Goal: Use online tool/utility: Utilize a website feature to perform a specific function

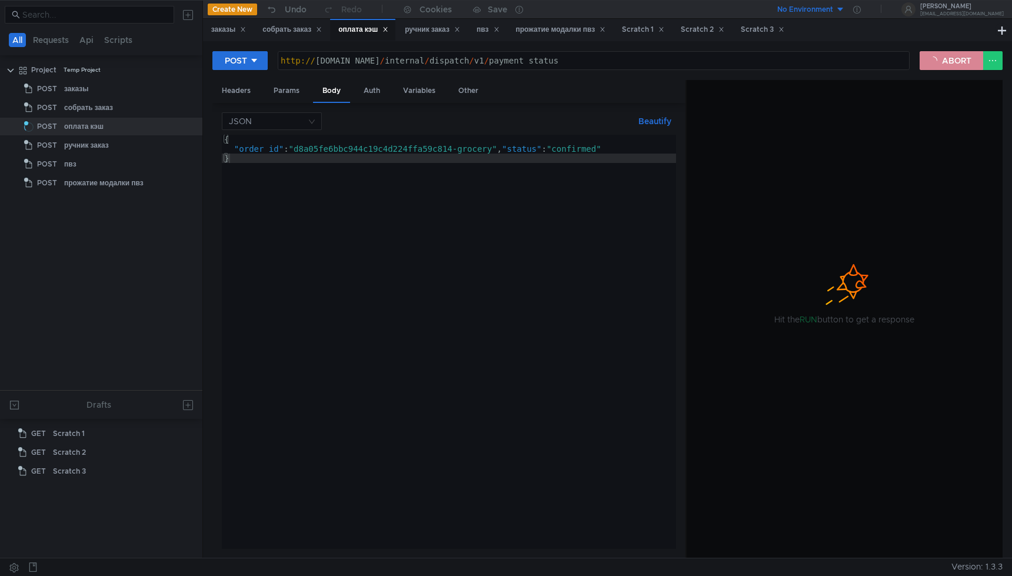
click at [953, 61] on button "ABORT" at bounding box center [951, 60] width 64 height 19
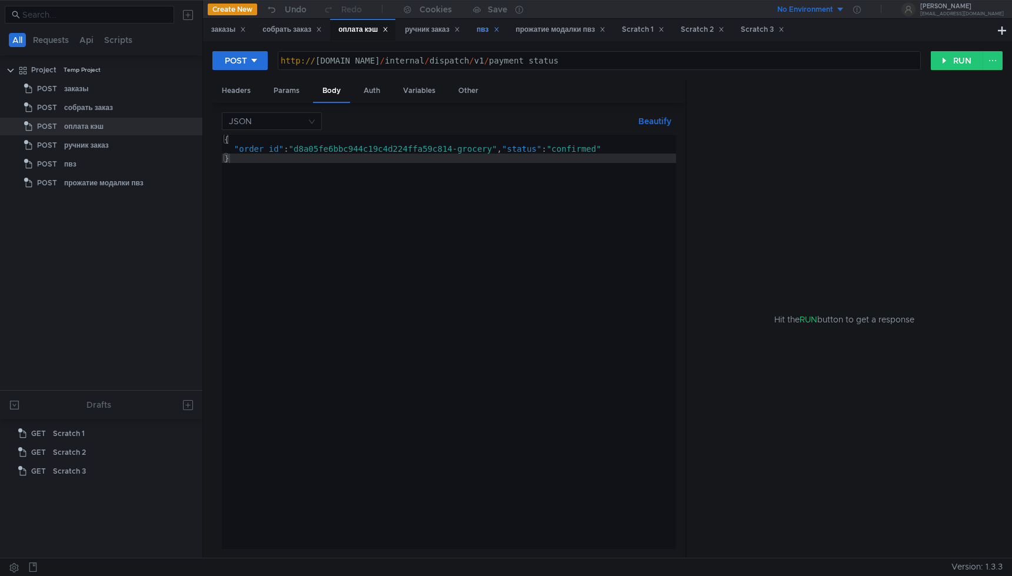
click at [487, 25] on div "пвз" at bounding box center [487, 30] width 23 height 12
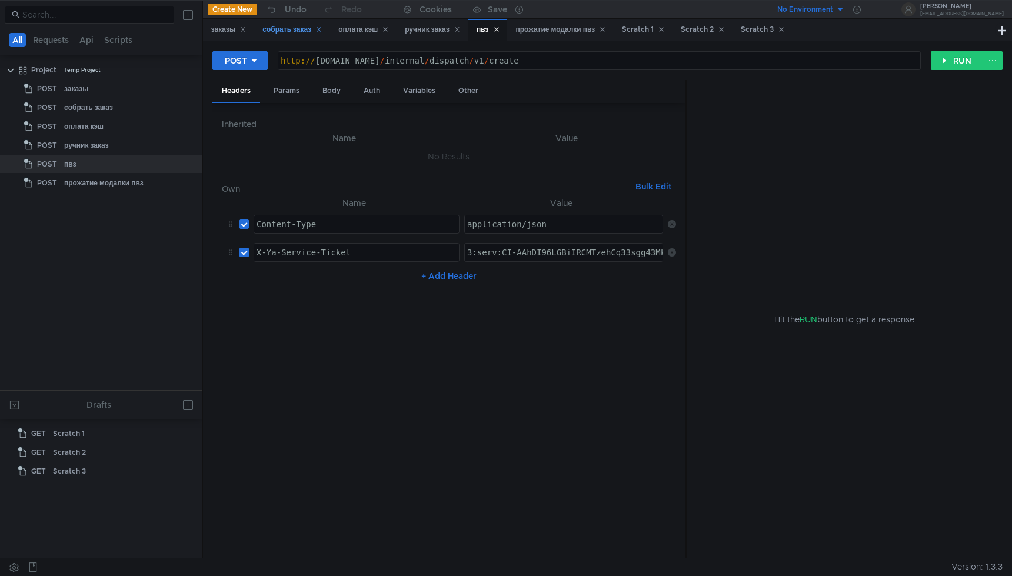
click at [297, 22] on div "собрать заказ" at bounding box center [291, 30] width 75 height 22
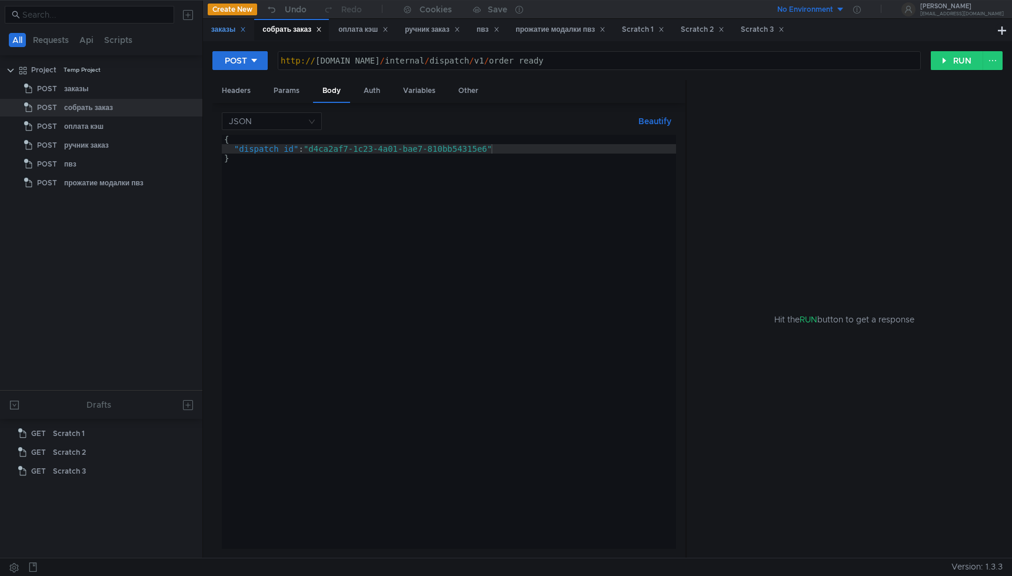
click at [231, 33] on div "заказы" at bounding box center [228, 30] width 35 height 12
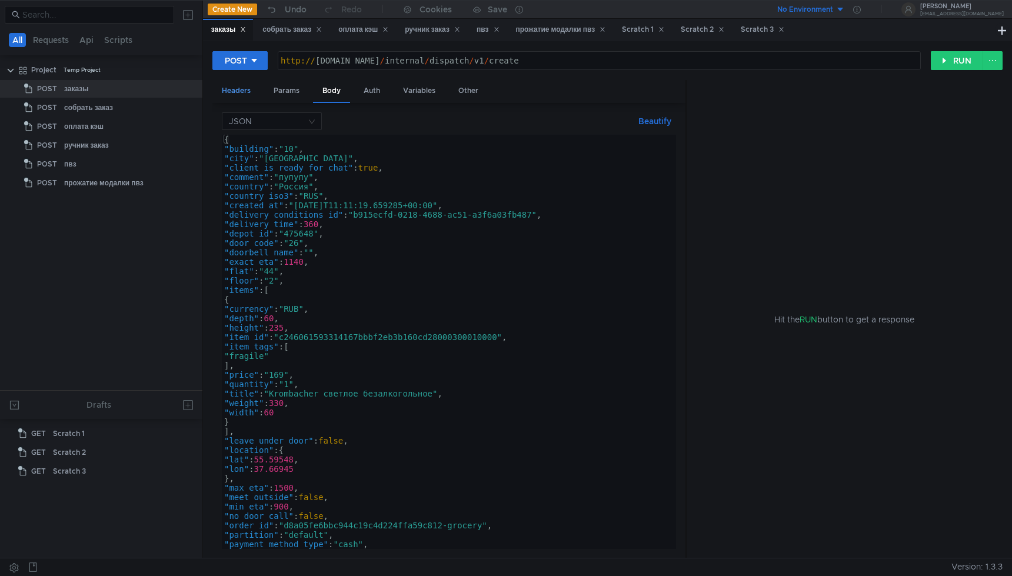
click at [236, 94] on div "Headers" at bounding box center [236, 91] width 48 height 22
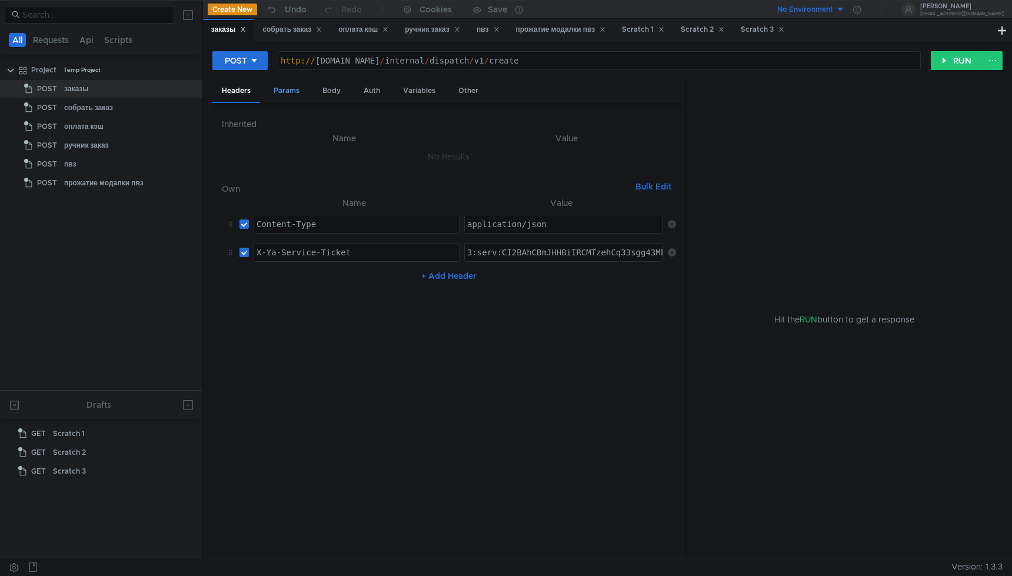
click at [275, 97] on div "Params" at bounding box center [286, 91] width 45 height 22
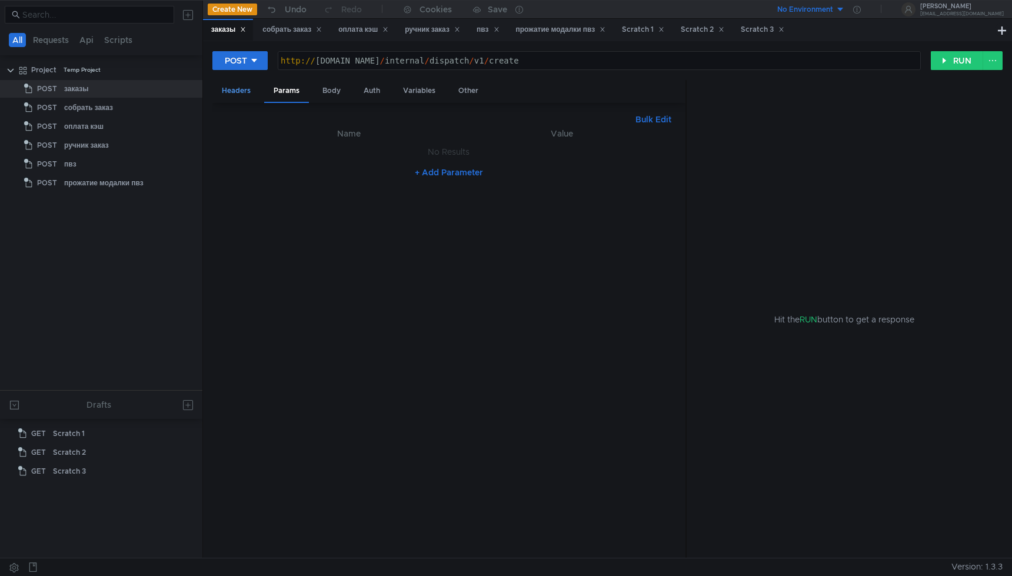
click at [234, 88] on div "Headers" at bounding box center [236, 91] width 48 height 22
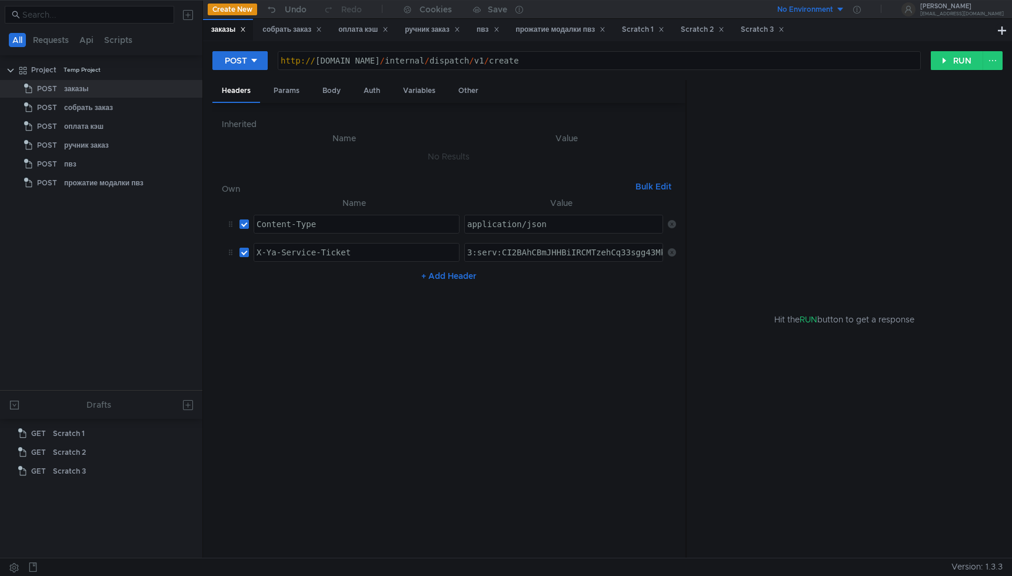
type textarea "3:serv:CI2BAhCBmJHHBiIRCMTzehCq33sgg43MkaXU_gE:NGBZdPvf5XEkAfrqTxDU4s5ZLMQL6h6S…"
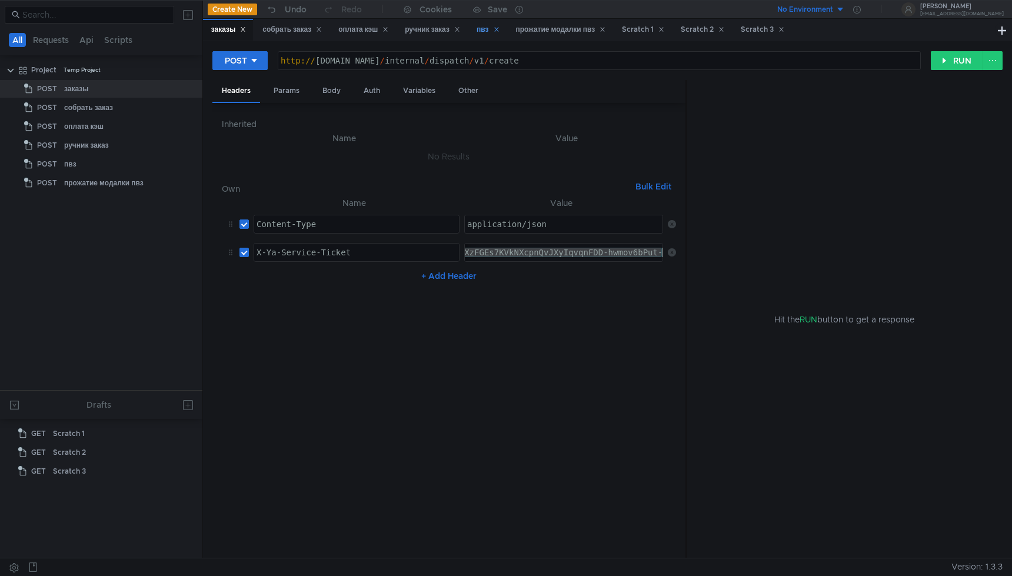
click at [495, 28] on div "пвз" at bounding box center [487, 30] width 23 height 12
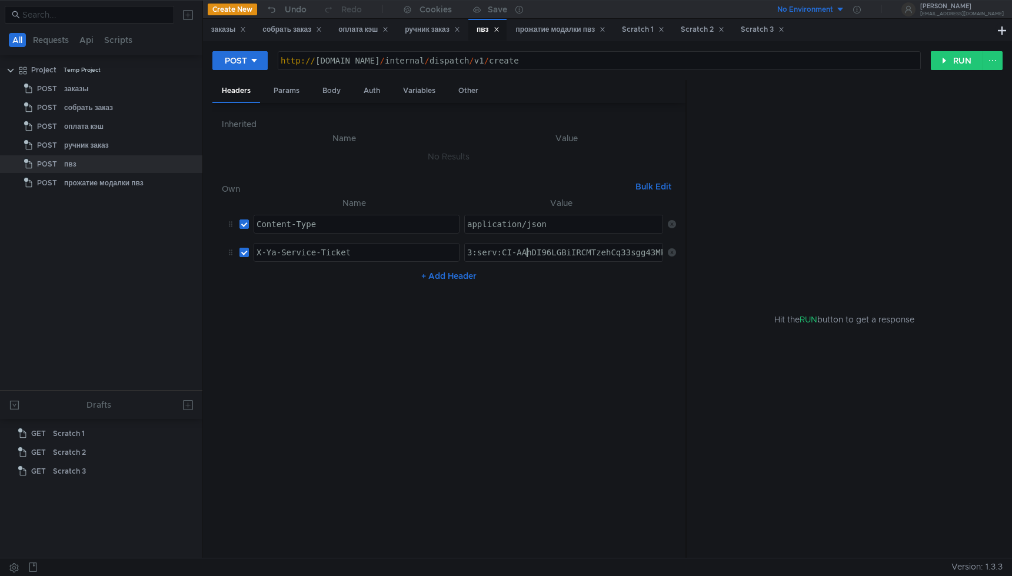
paste textarea "2BAhCBmJHHBiIRCMTzehCq33sgg43MkaXU_gE:NGBZdPvf5XEkAfrqTxDU4s5ZLMQL6h6SAYKtFNhd3…"
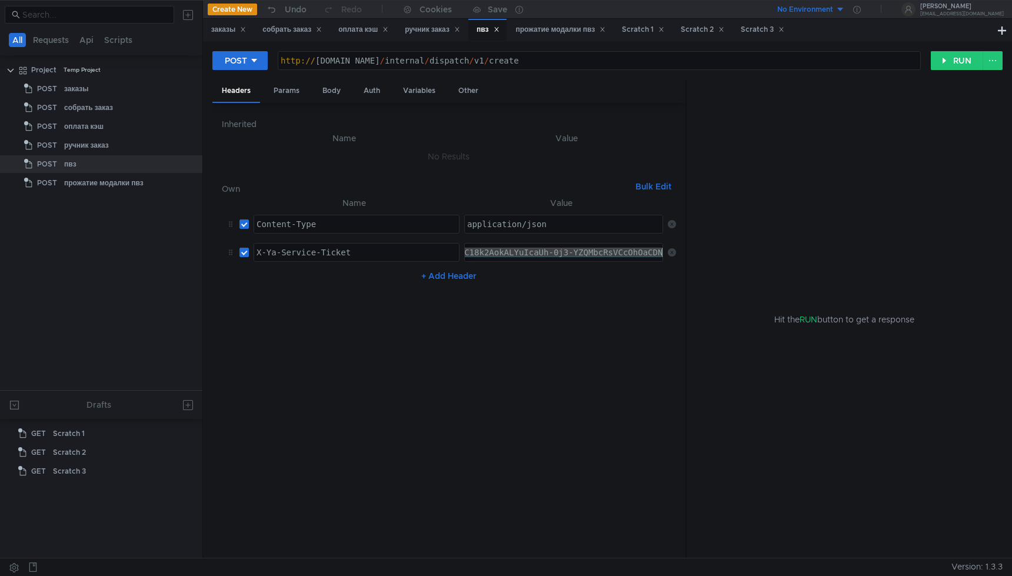
type textarea "3:serv:CI2BAhCBmJHHBiIRCMTzehCq33sgg43MkaXU_gE:NGBZdPvf5XEkAfrqTxDU4s5ZLMQL6h6S…"
click at [326, 90] on div "Body" at bounding box center [331, 91] width 37 height 22
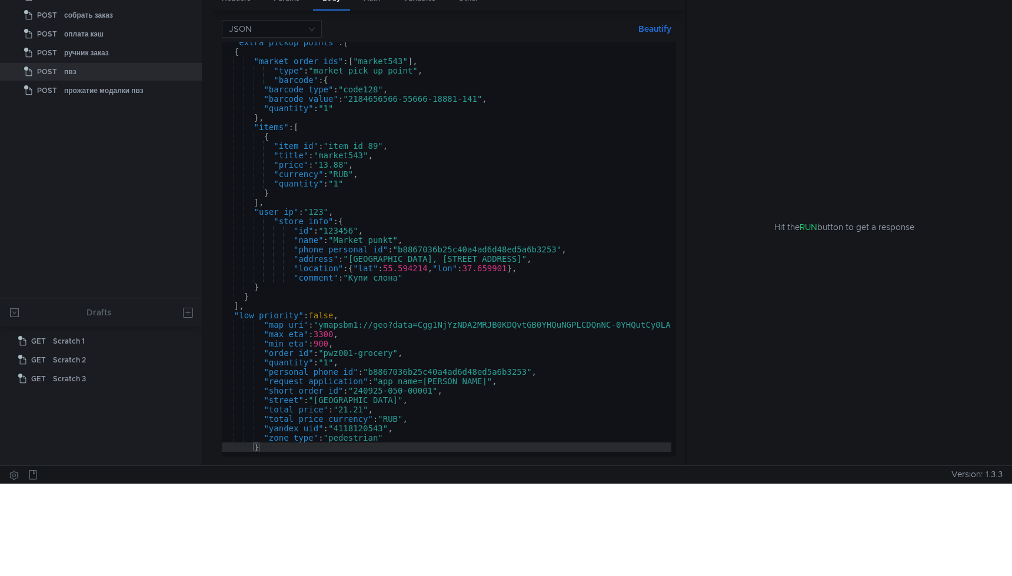
scroll to position [98, 0]
click at [438, 392] on div ""extra_pickup_points" : [ { "market_order_ids" : [ "market543" ] , "type" : "ma…" at bounding box center [624, 253] width 805 height 428
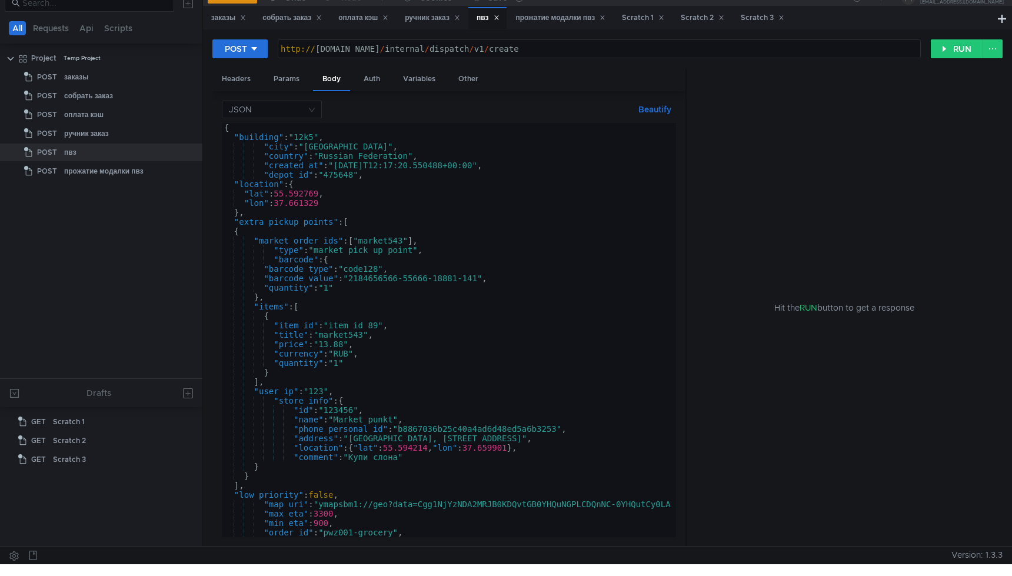
scroll to position [0, 0]
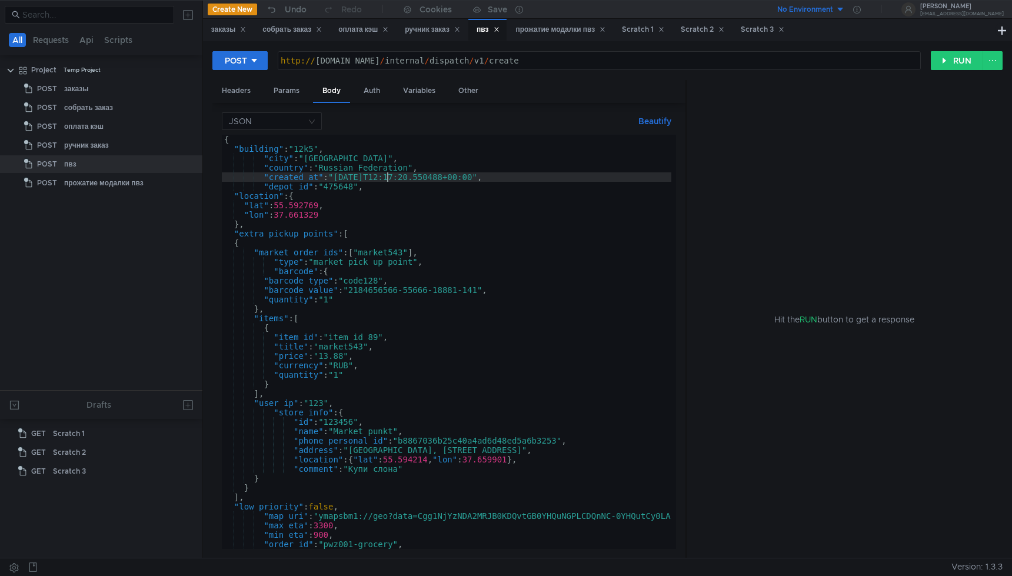
click at [388, 181] on div "{ "building" : "12k5" , "city" : "Moscow" , "country" : "Russian Federation" , …" at bounding box center [624, 349] width 805 height 428
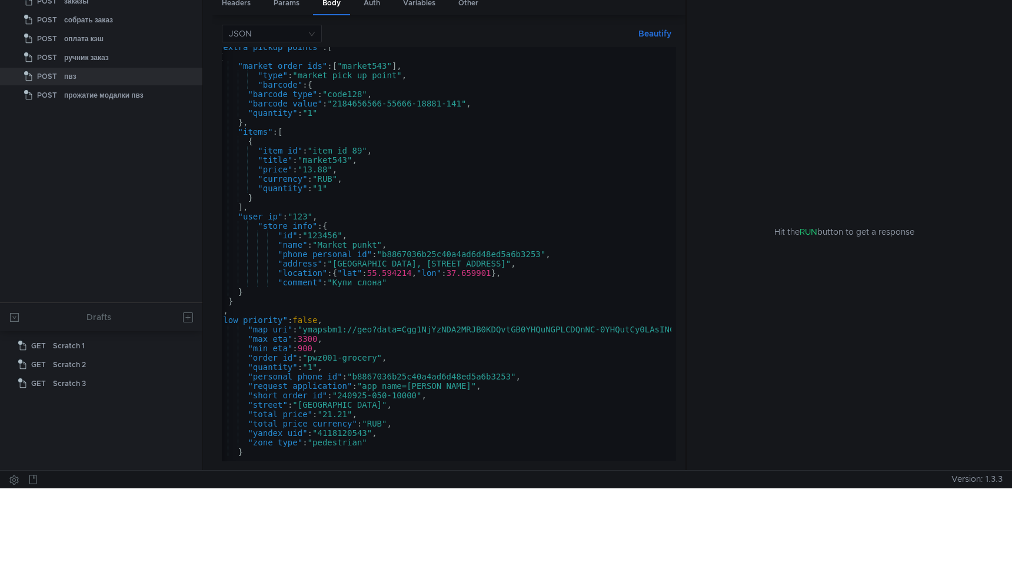
scroll to position [91, 0]
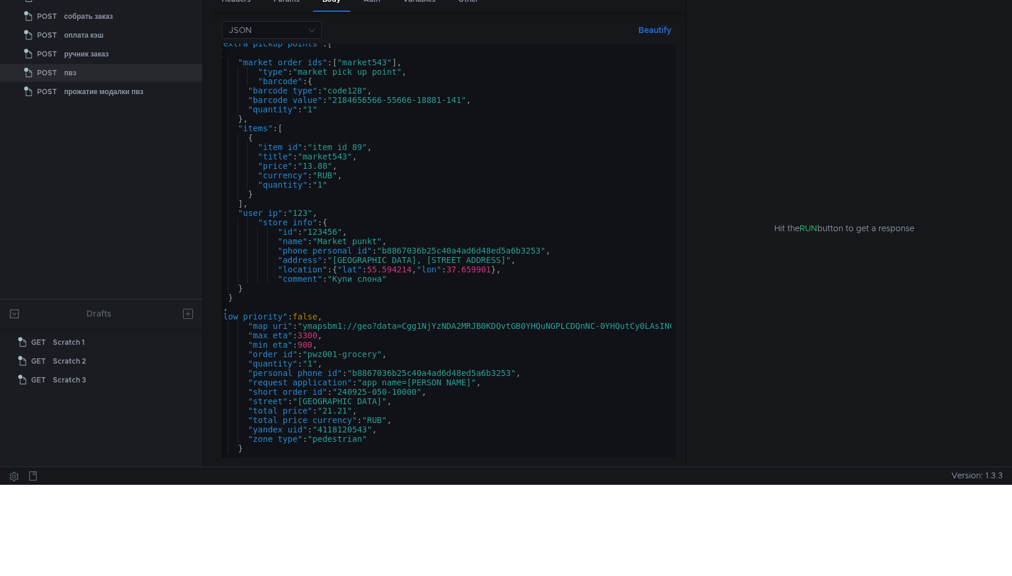
click at [341, 353] on div ""extra_pickup_points" : [ { "market_order_ids" : [ "market543" ] , "type" : "ma…" at bounding box center [608, 253] width 805 height 428
click at [436, 352] on div ""extra_pickup_points" : [ { "market_order_ids" : [ "market543" ] , "type" : "ma…" at bounding box center [608, 253] width 805 height 428
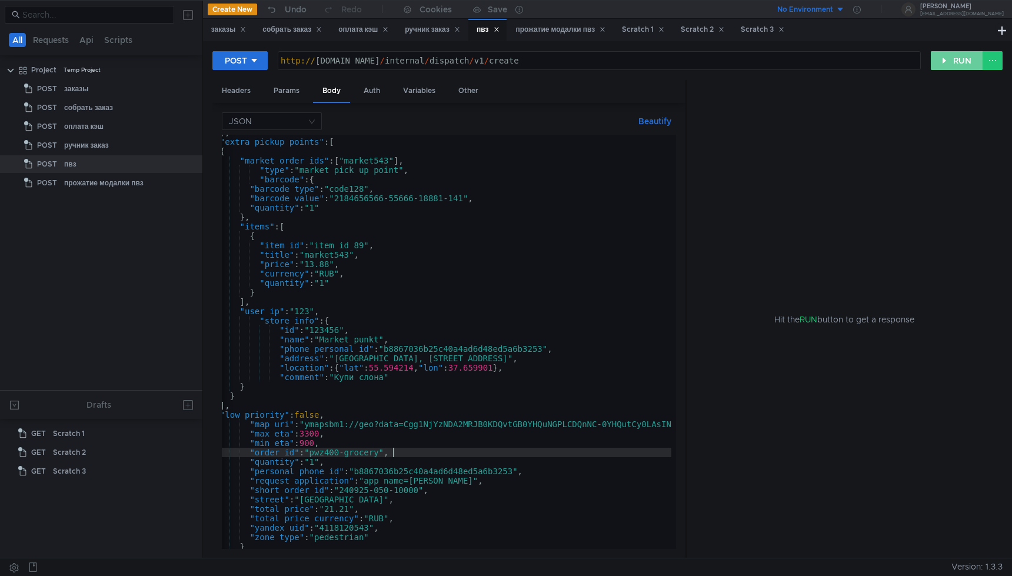
click at [956, 64] on button "RUN" at bounding box center [956, 60] width 52 height 19
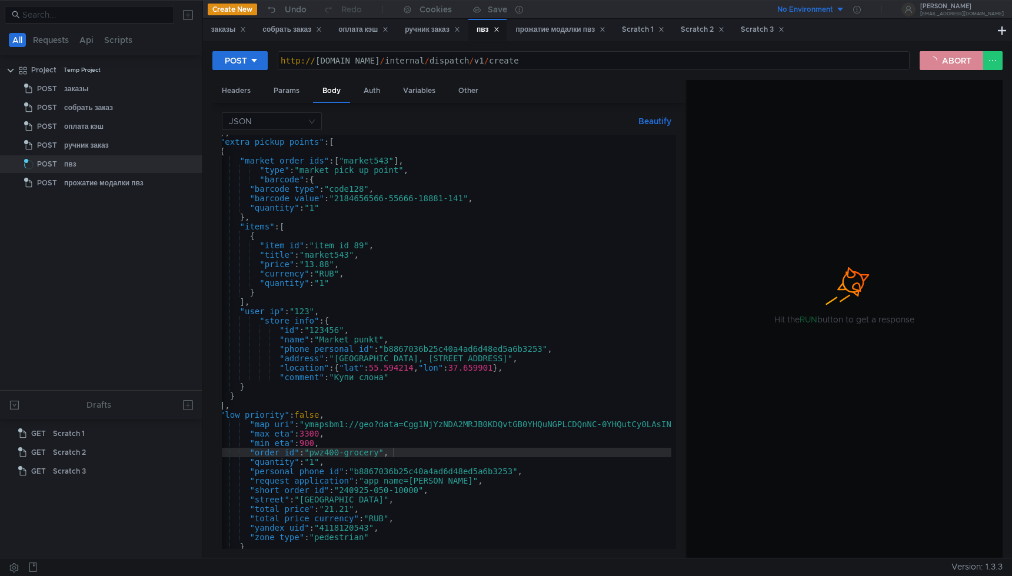
click at [924, 57] on button "ABORT" at bounding box center [951, 60] width 64 height 19
click at [919, 57] on div "POST http:// grocery-dispatch.lavka.tst.yandex.net / internal / dispatch / v1 /…" at bounding box center [565, 61] width 707 height 20
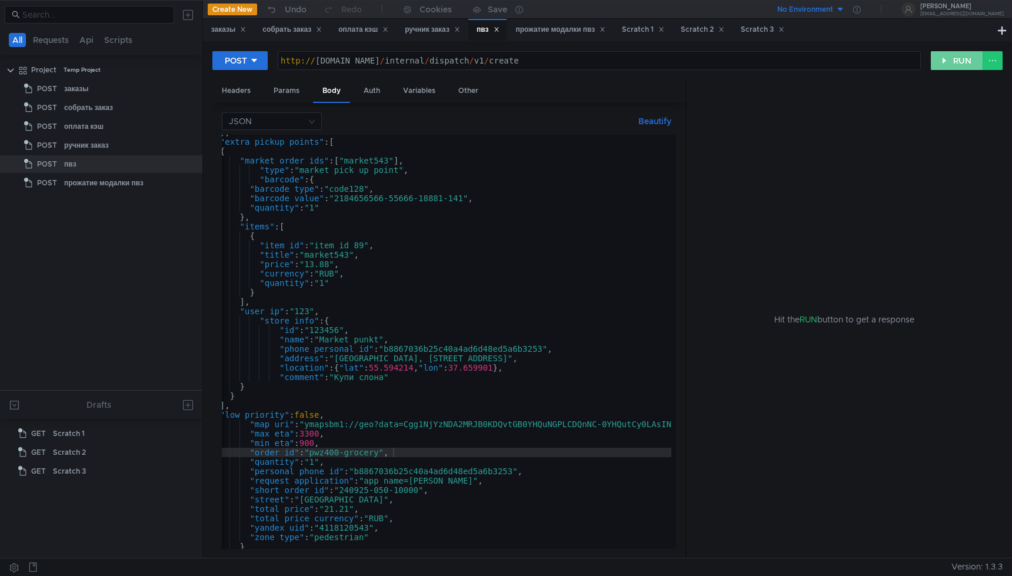
click at [937, 62] on button "RUN" at bounding box center [956, 60] width 52 height 19
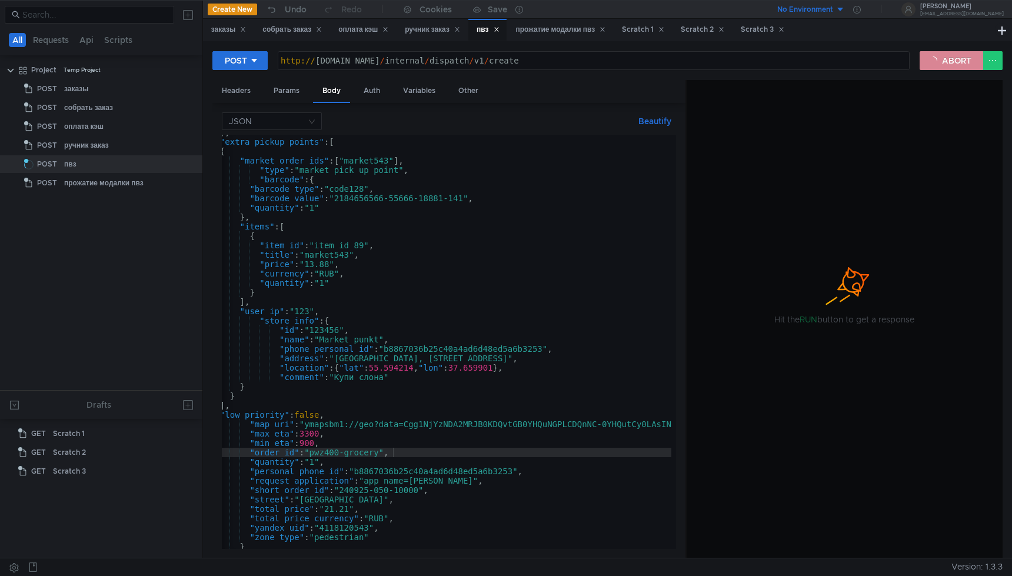
click at [937, 62] on button "ABORT" at bounding box center [951, 60] width 64 height 19
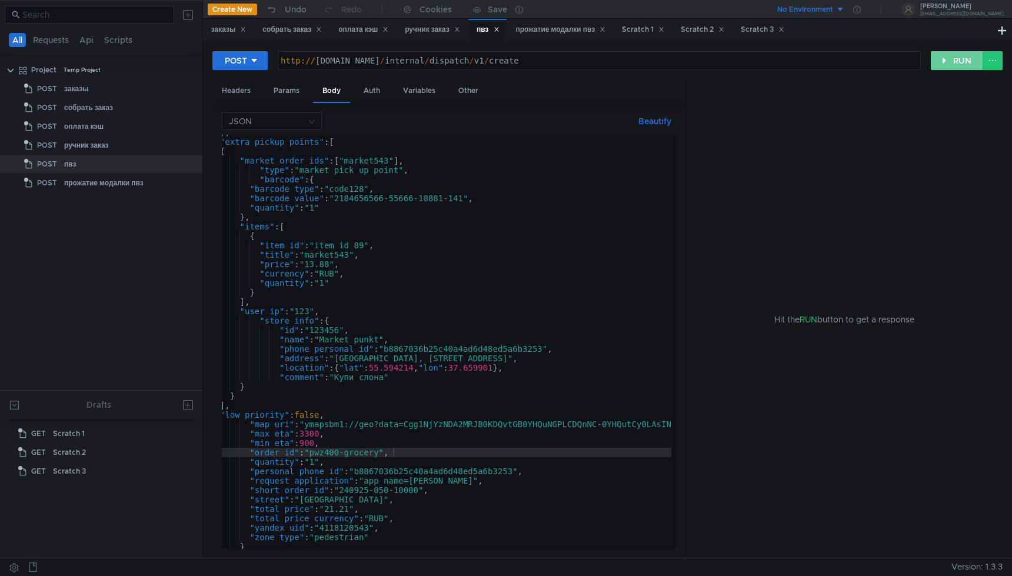
click at [937, 62] on button "RUN" at bounding box center [956, 60] width 52 height 19
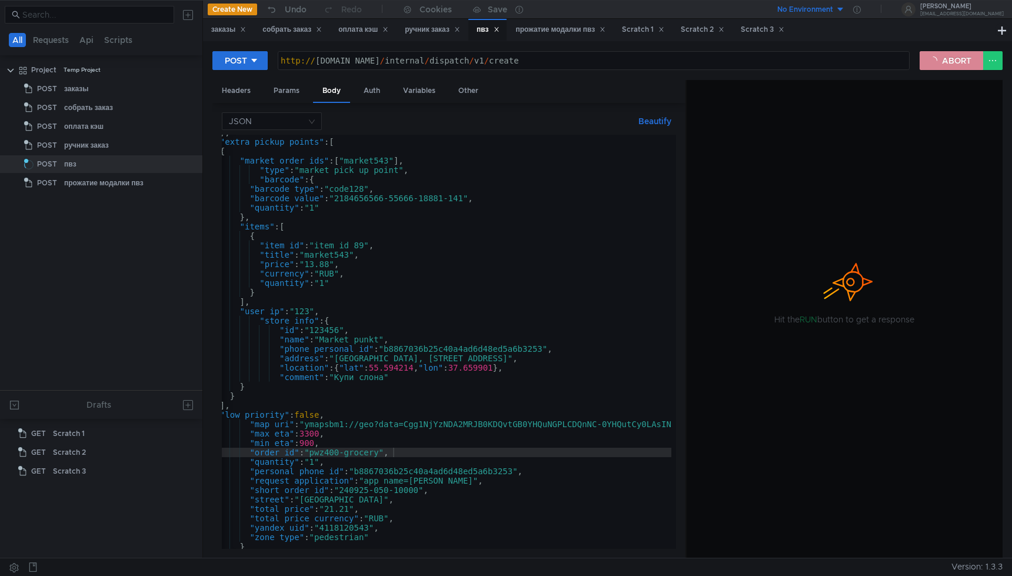
click at [937, 62] on button "ABORT" at bounding box center [951, 60] width 64 height 19
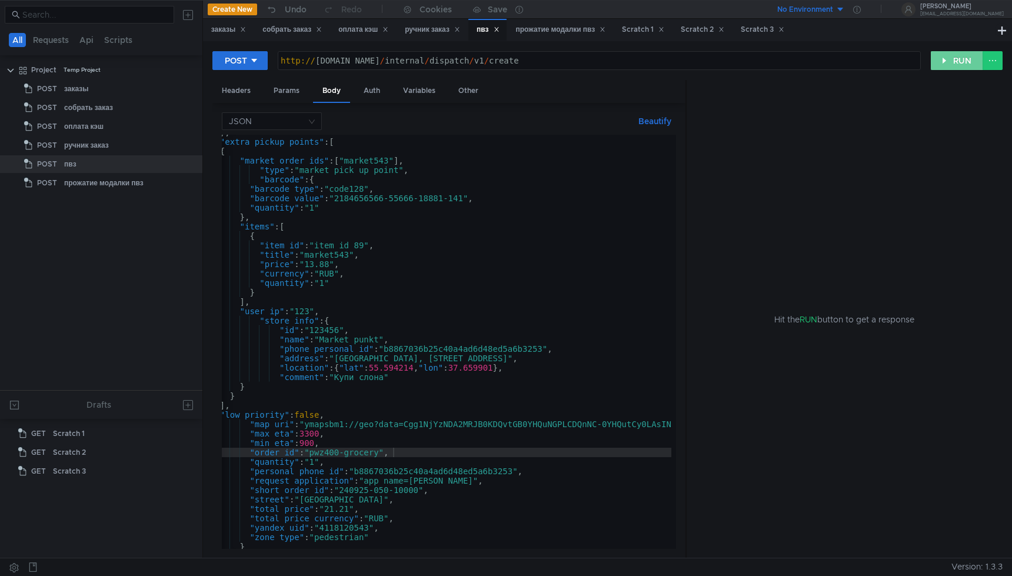
click at [937, 62] on button "RUN" at bounding box center [956, 60] width 52 height 19
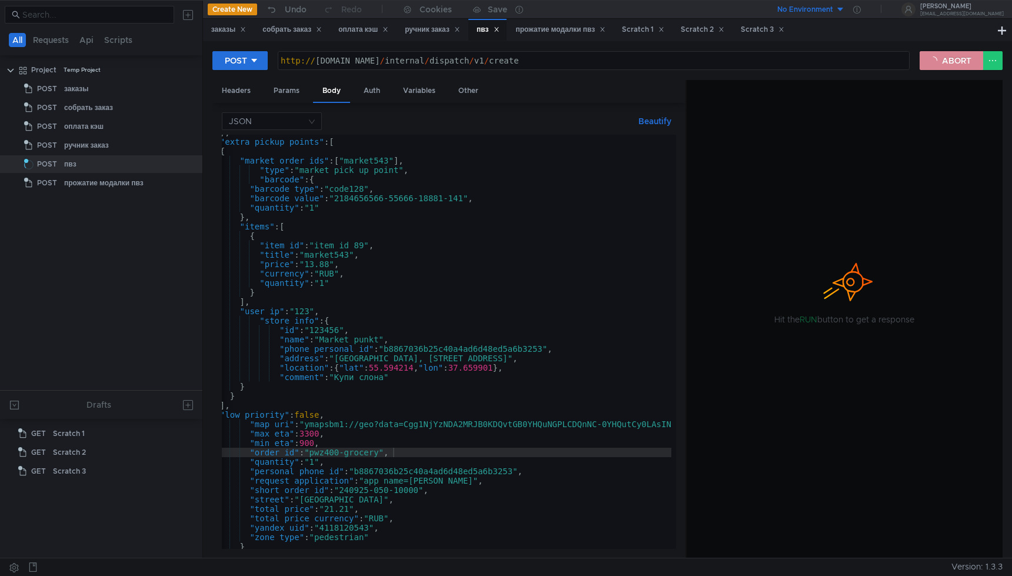
click at [937, 62] on button "ABORT" at bounding box center [951, 60] width 64 height 19
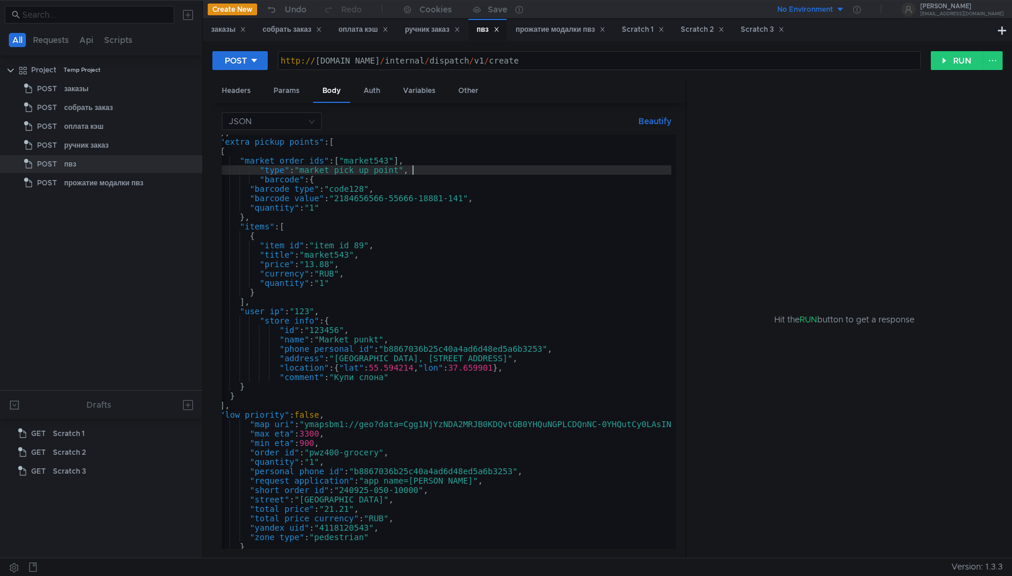
click at [498, 174] on div "} , "extra_pickup_points" : [ { "market_order_ids" : [ "market543" ] , "type" :…" at bounding box center [610, 342] width 805 height 428
type textarea ""zone_type": "pedestrian" }"
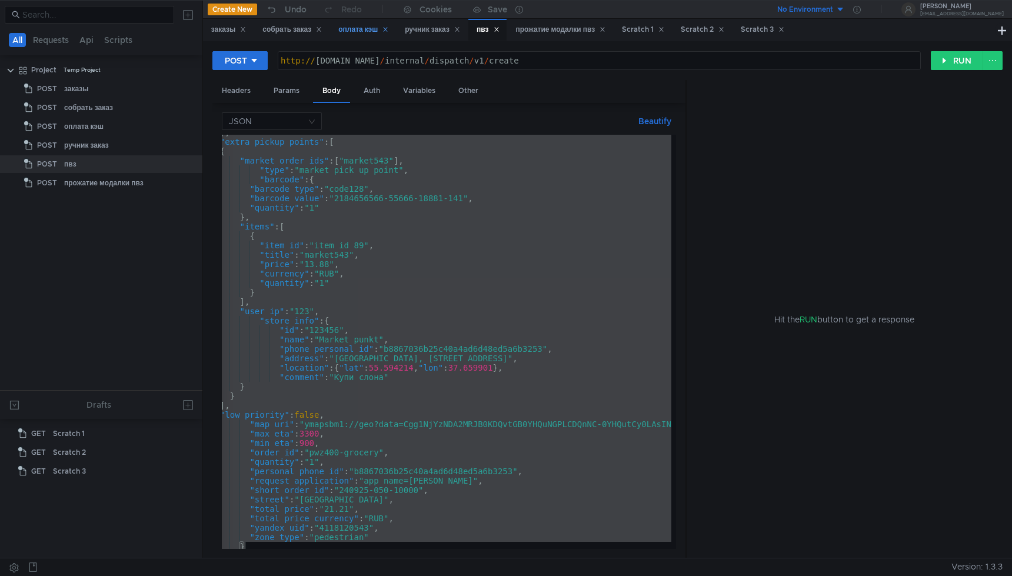
click at [355, 24] on div "оплата кэш" at bounding box center [363, 30] width 50 height 12
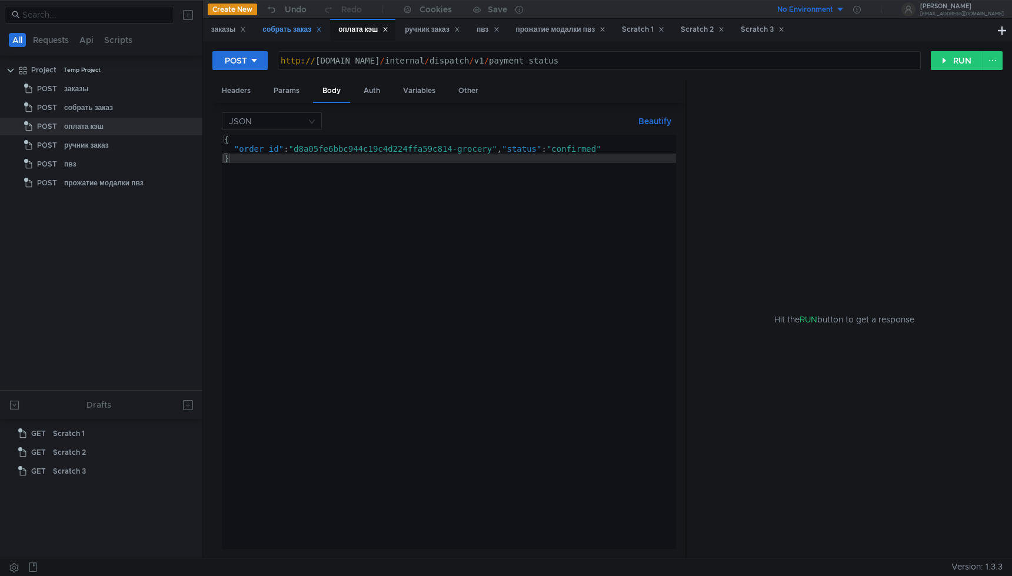
click at [296, 24] on div "собрать заказ" at bounding box center [291, 30] width 59 height 12
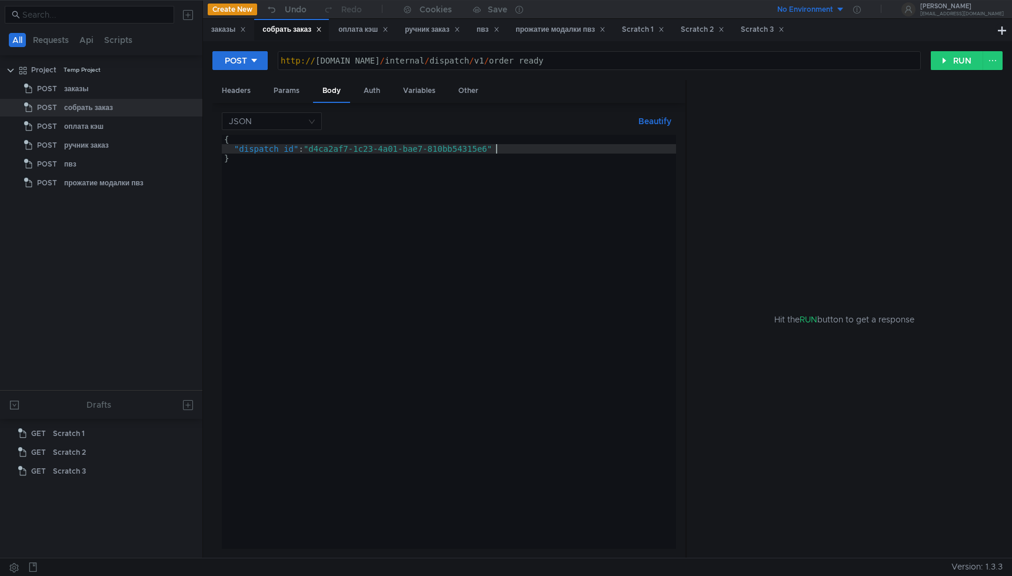
click at [494, 146] on div "{ "dispatch_id" : "d4ca2af7-1c23-4a01-bae7-810bb54315e6" }" at bounding box center [449, 351] width 454 height 433
drag, startPoint x: 492, startPoint y: 149, endPoint x: 312, endPoint y: 149, distance: 180.0
click at [312, 149] on div "{ "dispatch_id" : "d4ca2af7-1c23-4a01-bae7-810bb54315e6" }" at bounding box center [449, 351] width 454 height 433
paste textarea "fae1722c-4681-4864-ab86-405fecfb2fe4"
type textarea ""dispatch_id": "fae1722c-4681-4864-ab86-405fecfb2fe4""
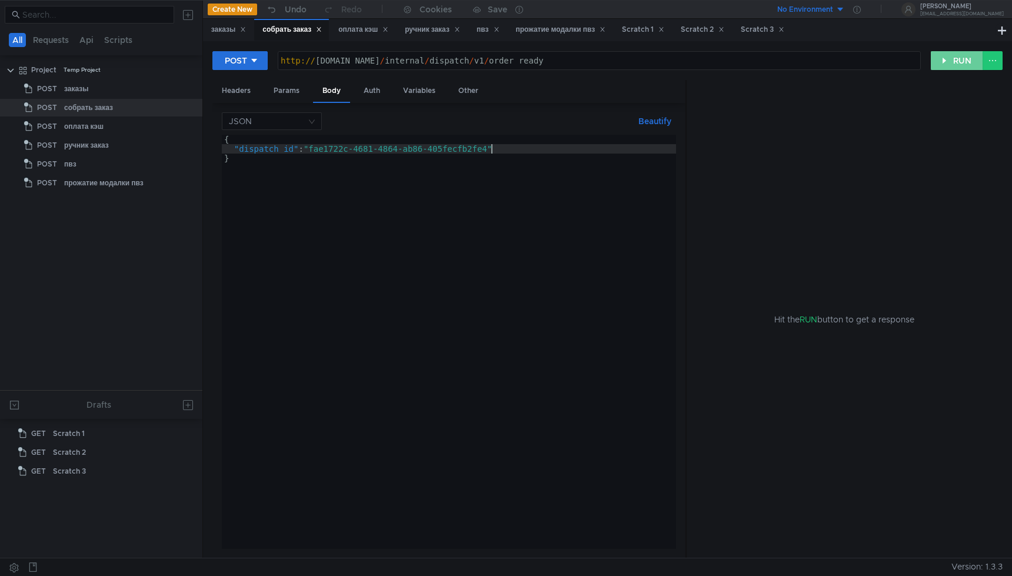
click at [950, 55] on button "RUN" at bounding box center [956, 60] width 52 height 19
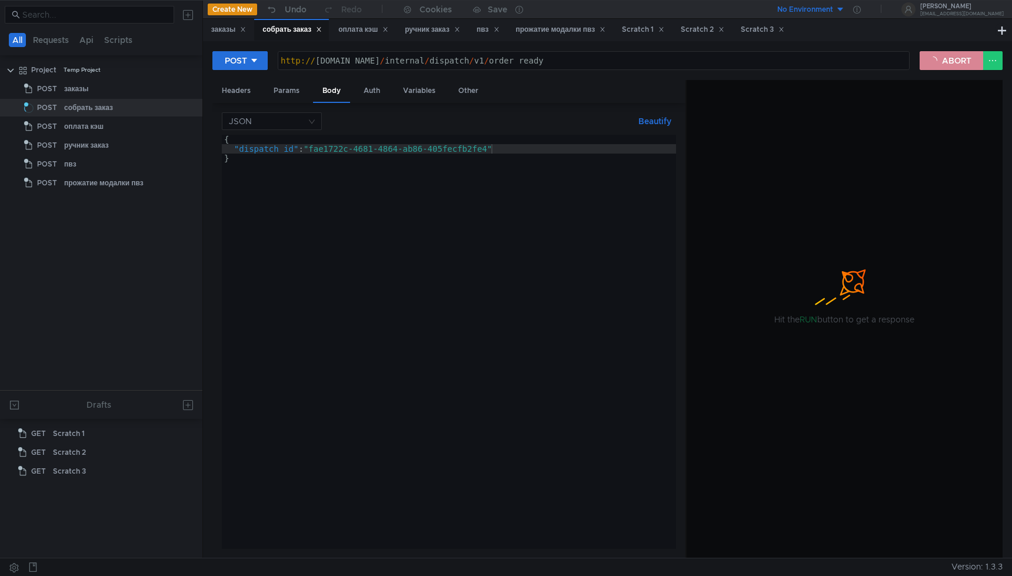
click at [947, 56] on button "ABORT" at bounding box center [951, 60] width 64 height 19
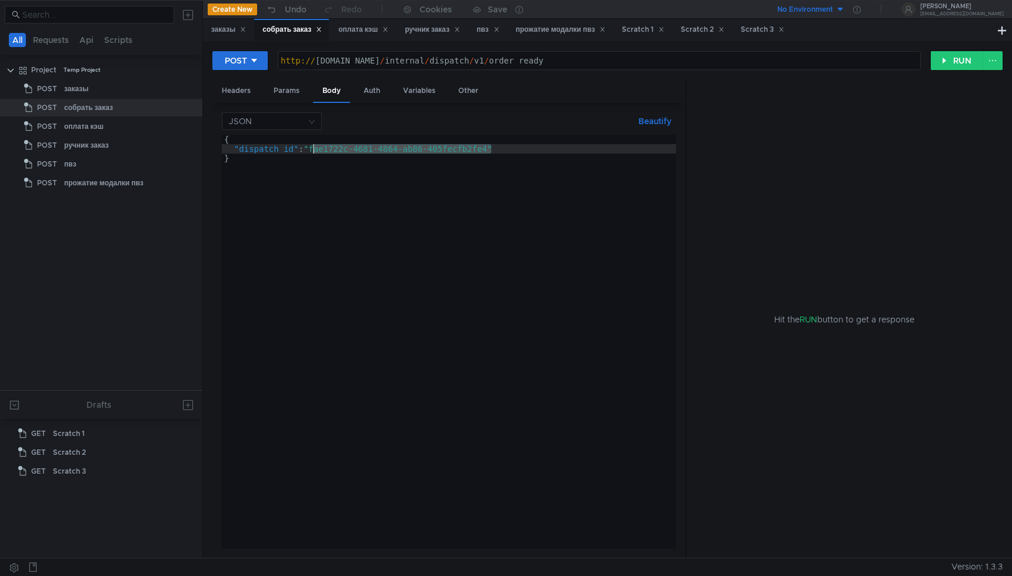
drag, startPoint x: 493, startPoint y: 149, endPoint x: 312, endPoint y: 148, distance: 180.6
click at [312, 148] on div "{ "dispatch_id" : "fae1722c-4681-4864-ab86-405fecfb2fe4" }" at bounding box center [449, 351] width 454 height 433
paste textarea "752ce4e-4531-4050-be61-bfb0e547b92e"
type textarea ""dispatch_id": "f752ce4e-4531-4050-be61-bfb0e547b92e""
click at [945, 59] on button "RUN" at bounding box center [956, 60] width 52 height 19
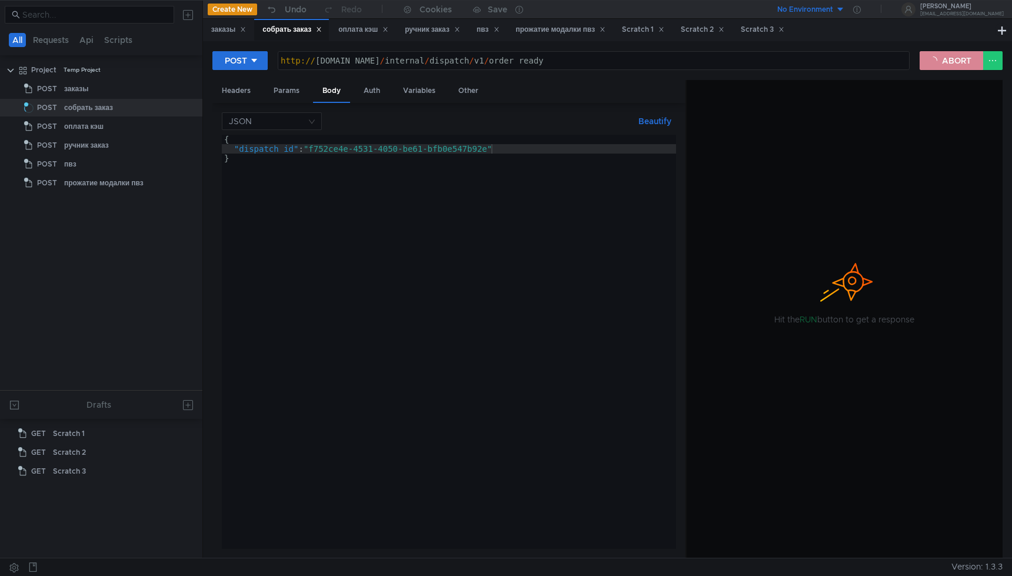
click at [957, 64] on button "ABORT" at bounding box center [951, 60] width 64 height 19
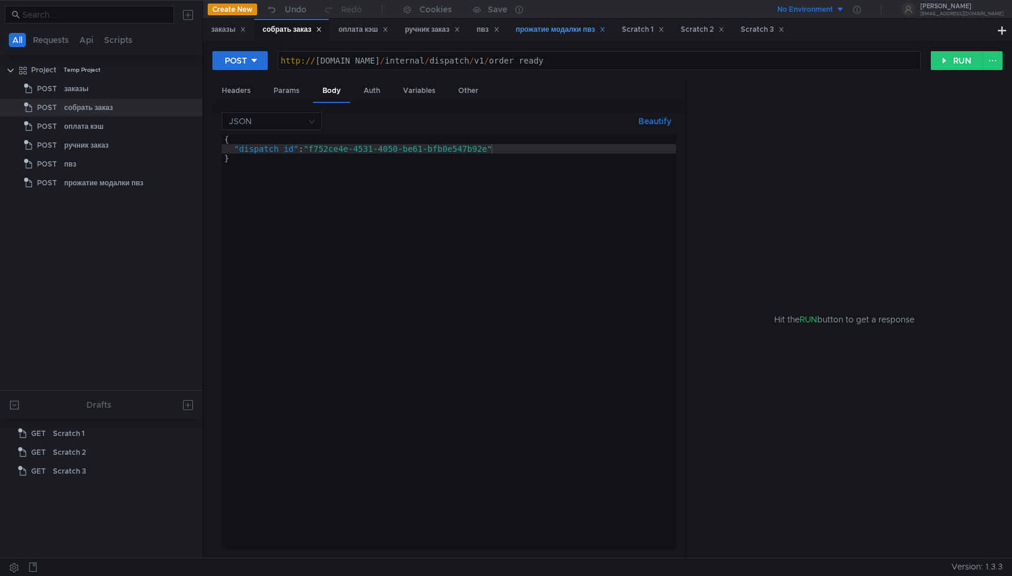
click at [578, 30] on div "прожатие модалки пвз" at bounding box center [561, 30] width 90 height 12
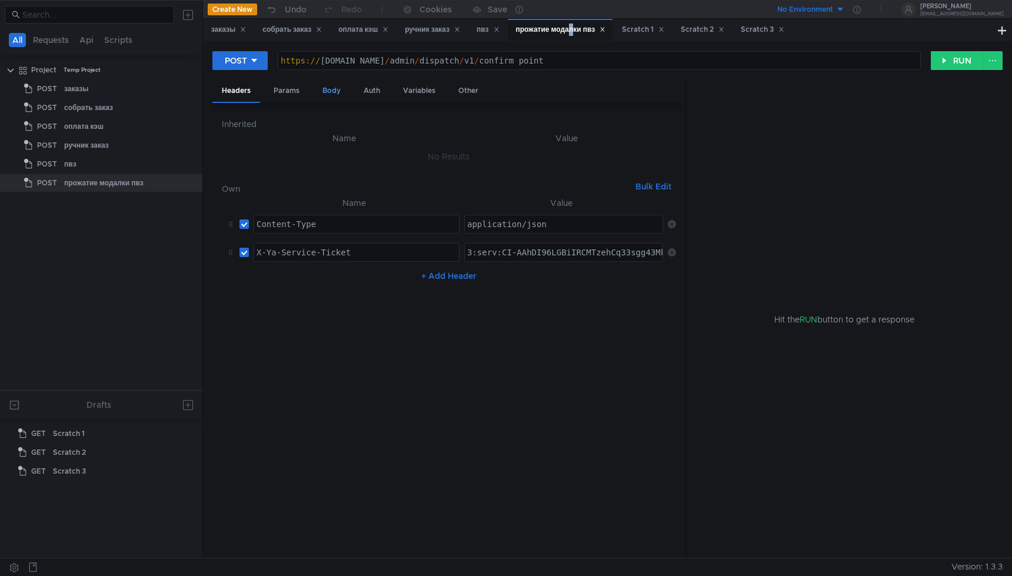
click at [328, 88] on div "Body" at bounding box center [331, 91] width 37 height 22
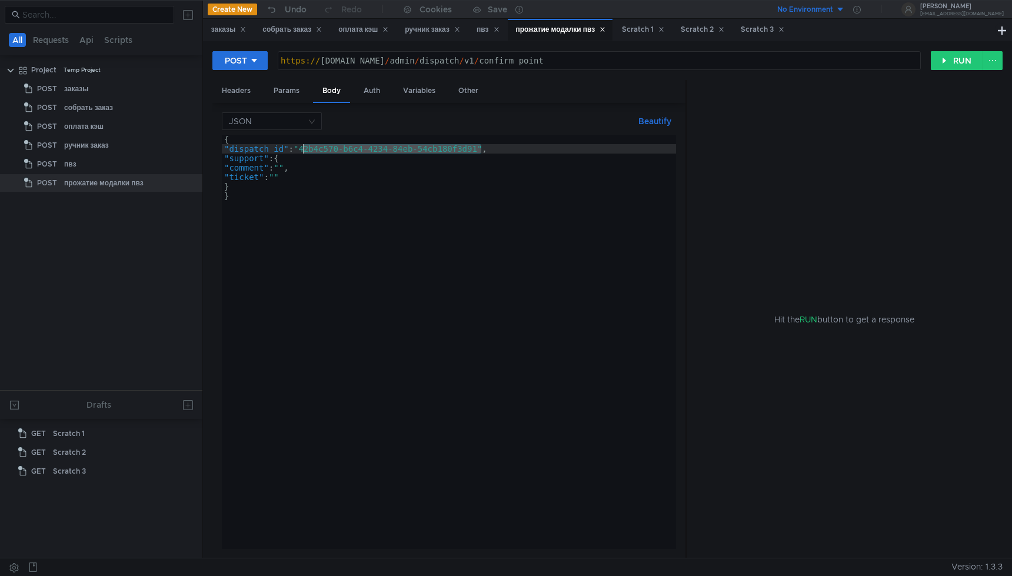
drag, startPoint x: 481, startPoint y: 148, endPoint x: 303, endPoint y: 150, distance: 177.6
click at [303, 150] on div "{ "dispatch_id" : "42b4c570-b6c4-4234-84eb-54cb180f3d91" , "support" : { "comme…" at bounding box center [449, 351] width 454 height 433
paste textarea "f752ce4e-4531-4050-be61-bfb0e547b92e"
type textarea ""dispatch_id": "f752ce4e-4531-4050-be61-bfb0e547b92e","
click at [300, 30] on div "собрать заказ" at bounding box center [291, 30] width 59 height 12
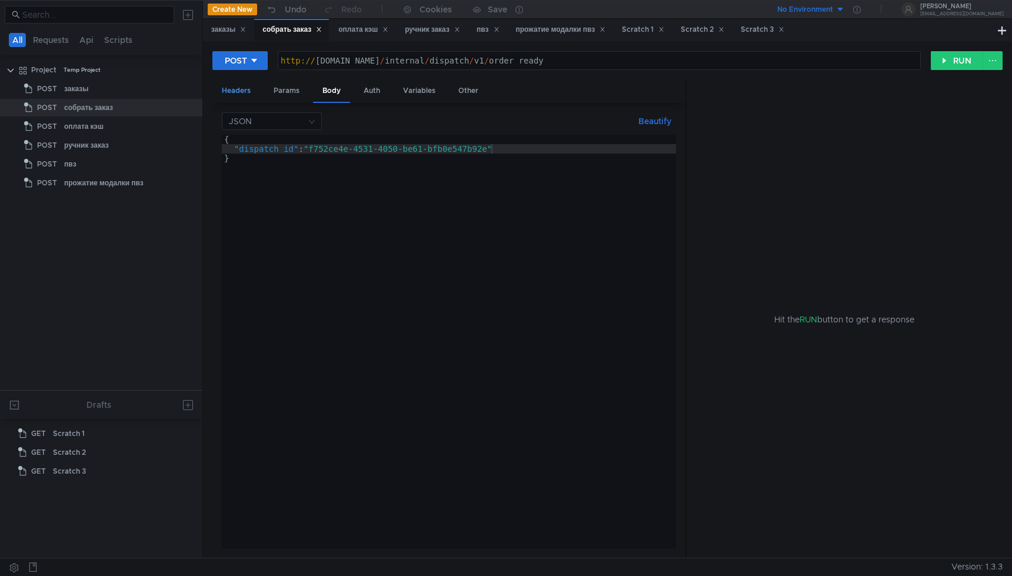
click at [241, 94] on div "Headers" at bounding box center [236, 91] width 48 height 22
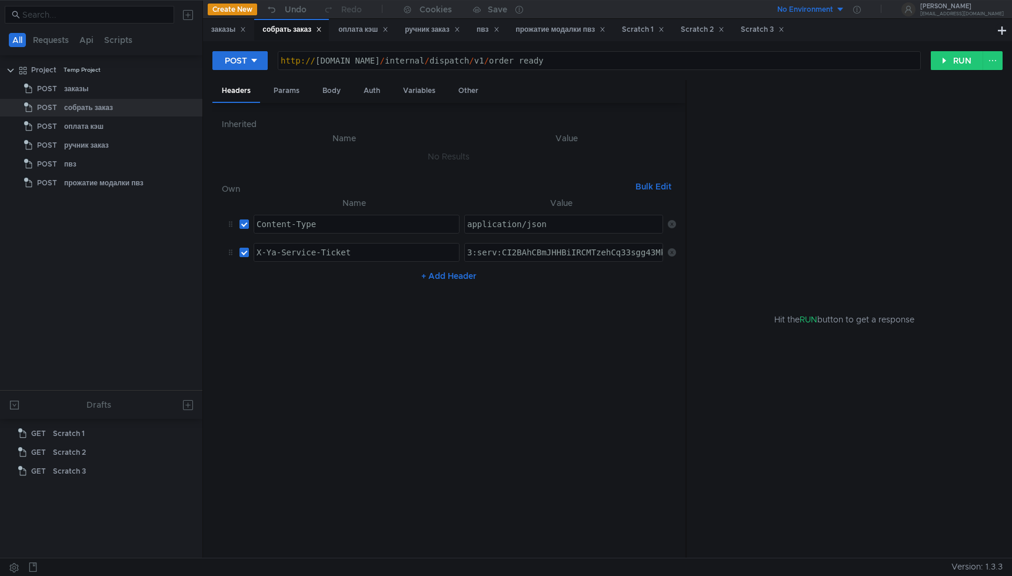
type textarea "3:serv:CI2BAhCBmJHHBiIRCMTzehCq33sgg43MkaXU_gE:NGBZdPvf5XEkAfrqTxDU4s5ZLMQL6h6S…"
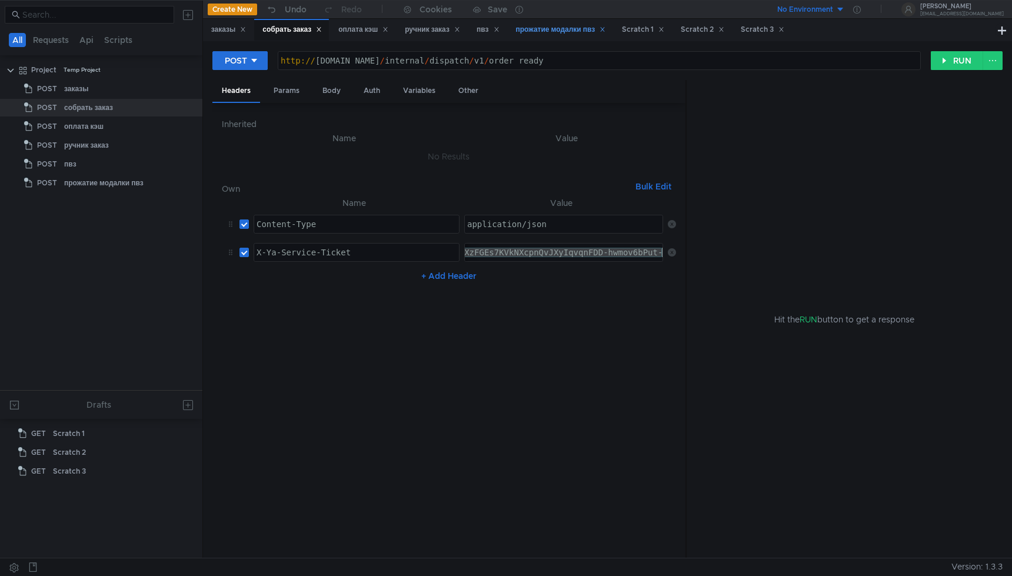
click at [549, 35] on div "прожатие модалки пвз" at bounding box center [561, 30] width 90 height 12
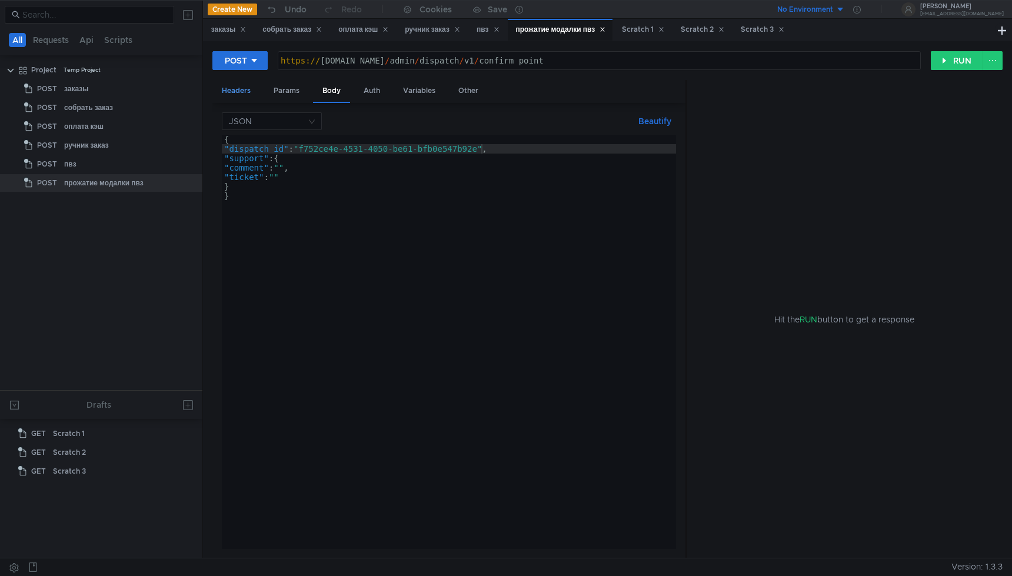
click at [244, 92] on div "Headers" at bounding box center [236, 91] width 48 height 22
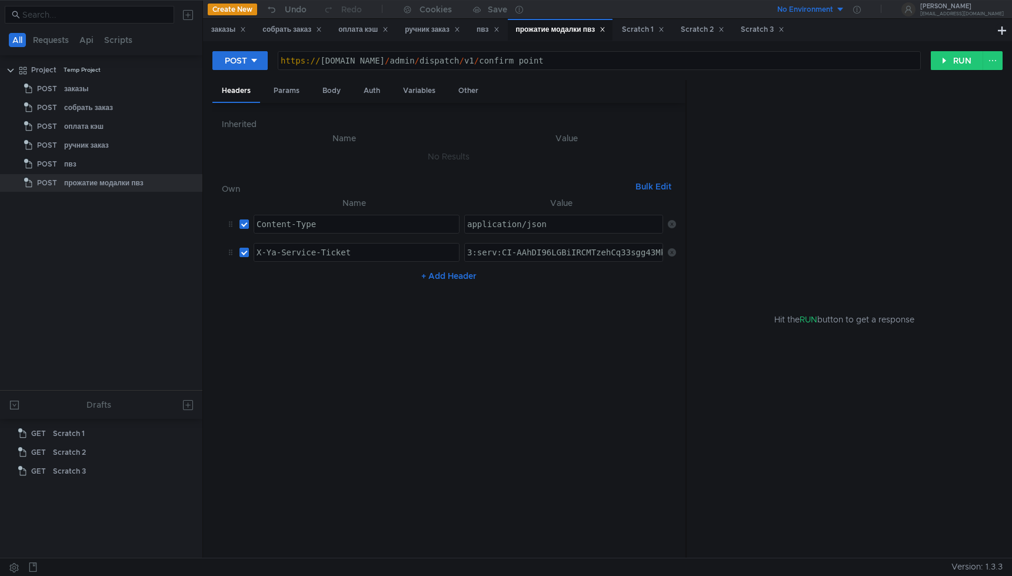
paste textarea "2BAhCBmJHHBiIRCMTzehCq33sgg43MkaXU_gE:NGBZdPvf5XEkAfrqTxDU4s5ZLMQL6h6SAYKtFNhd3…"
type textarea "3:serv:CI2BAhCBmJHHBiIRCMTzehCq33sgg43MkaXU_gE:NGBZdPvf5XEkAfrqTxDU4s5ZLMQL6h6S…"
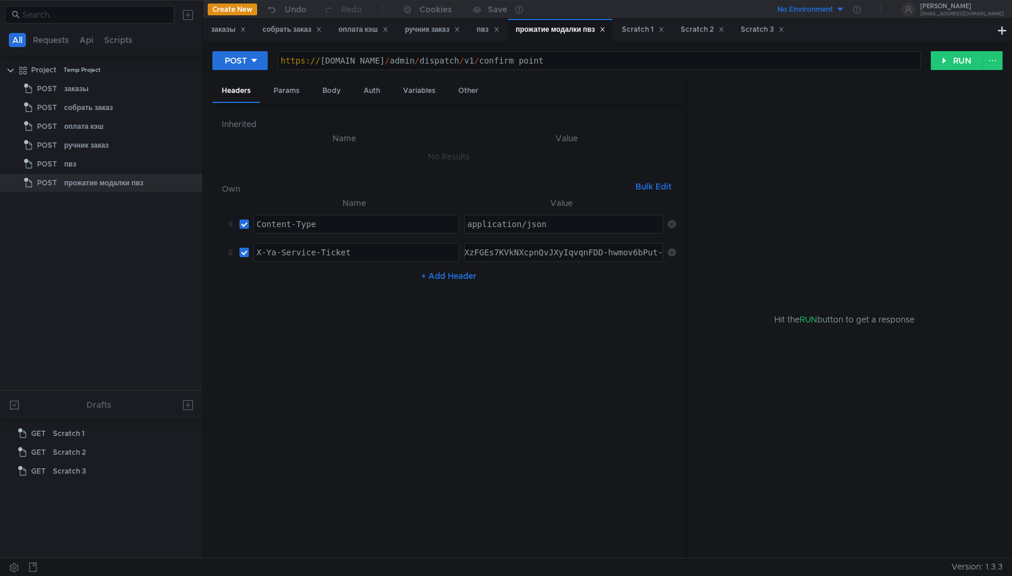
click at [546, 387] on nz-table "Name Value Content-Type ההההההההההההההההההההההההההההההההההההההההההההההההההההההה…" at bounding box center [449, 372] width 454 height 353
click at [952, 62] on button "RUN" at bounding box center [956, 60] width 52 height 19
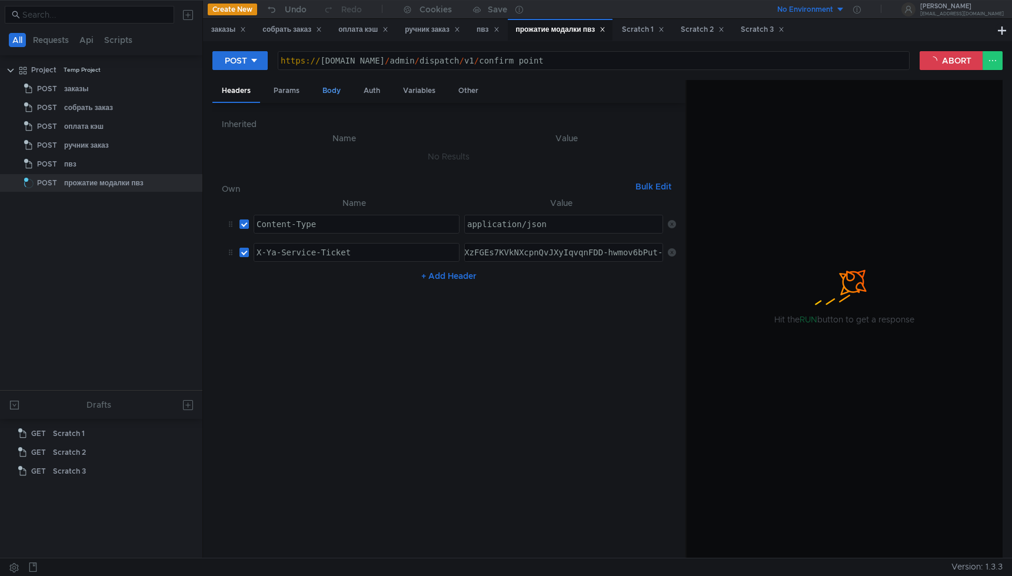
click at [328, 92] on div "Body" at bounding box center [331, 91] width 37 height 22
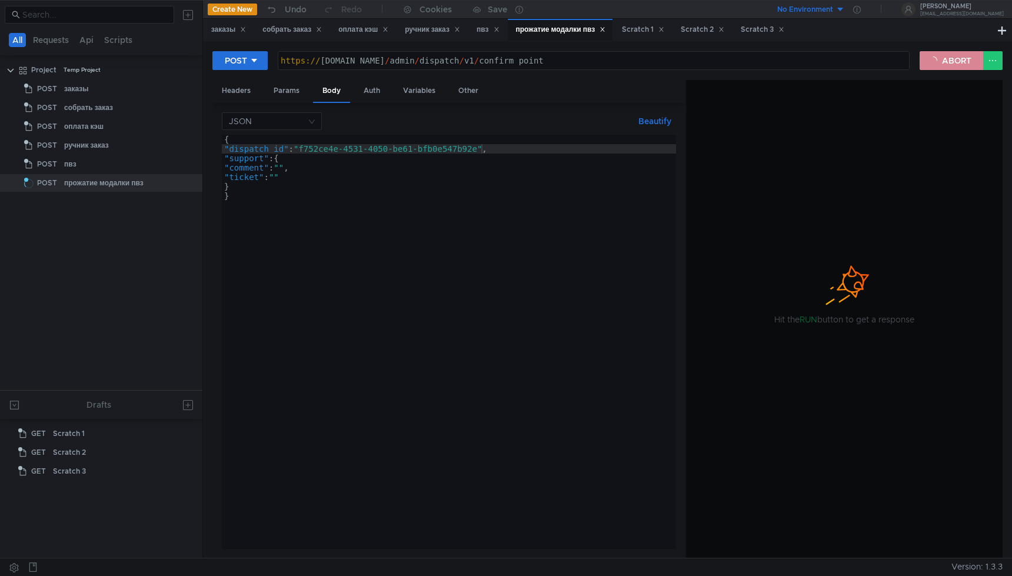
click at [952, 57] on button "ABORT" at bounding box center [951, 60] width 64 height 19
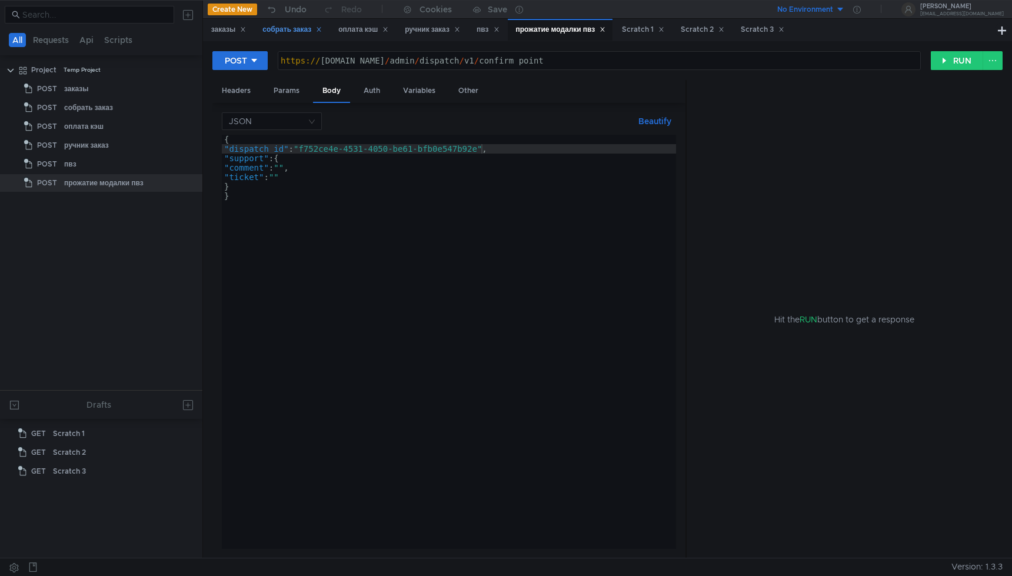
click at [289, 33] on div "собрать заказ" at bounding box center [291, 30] width 59 height 12
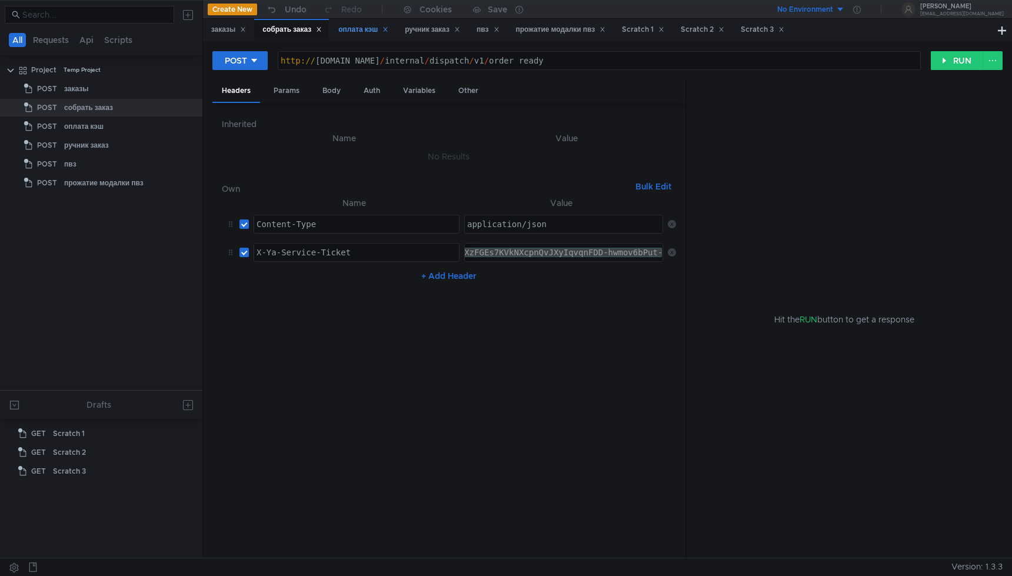
click at [338, 31] on div "оплата кэш" at bounding box center [362, 30] width 65 height 22
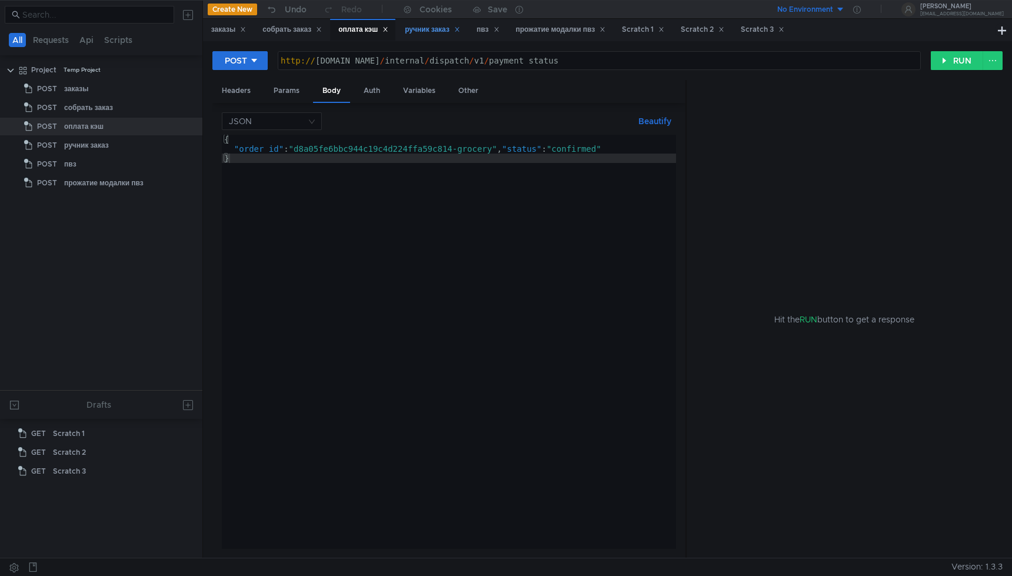
click at [423, 31] on div "ручник заказ" at bounding box center [432, 30] width 55 height 12
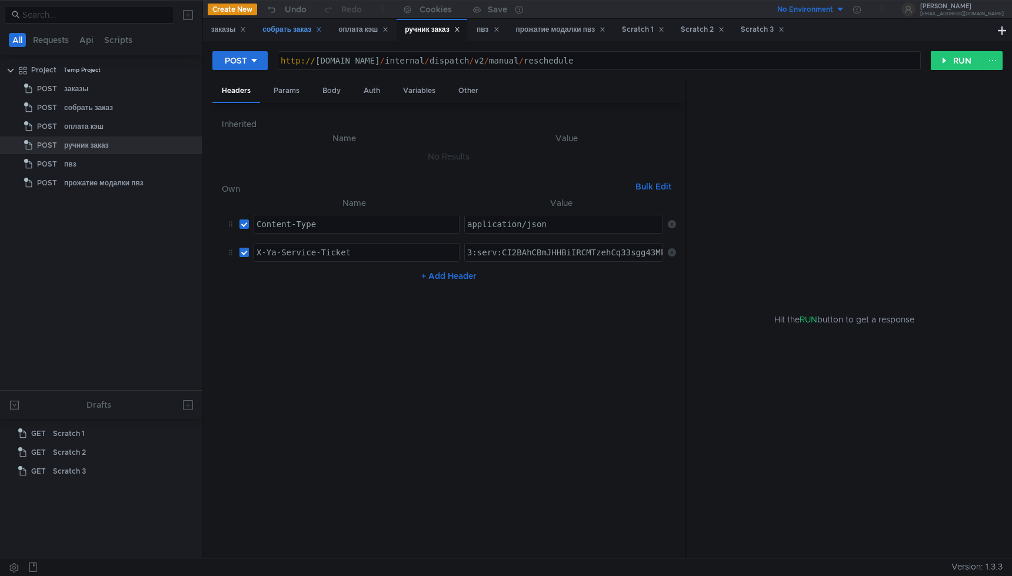
click at [297, 30] on div "собрать заказ" at bounding box center [291, 30] width 59 height 12
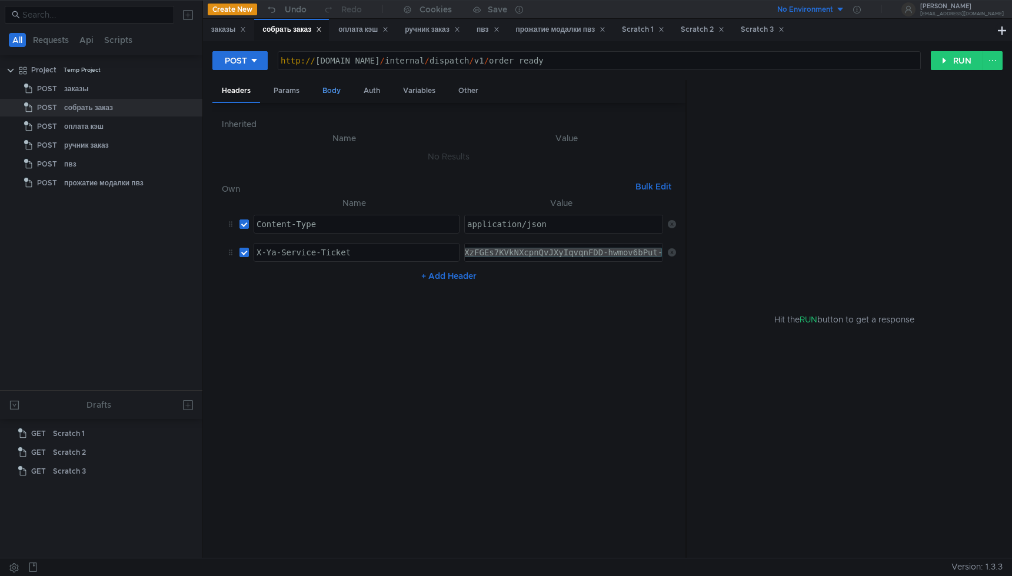
click at [331, 90] on div "Body" at bounding box center [331, 91] width 37 height 22
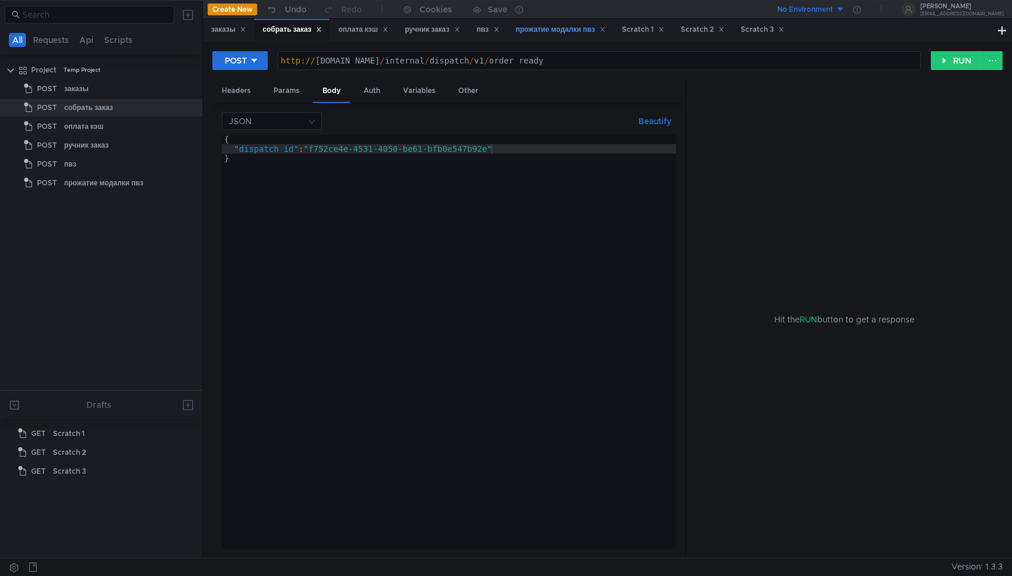
click at [576, 35] on div "прожатие модалки пвз" at bounding box center [561, 30] width 90 height 12
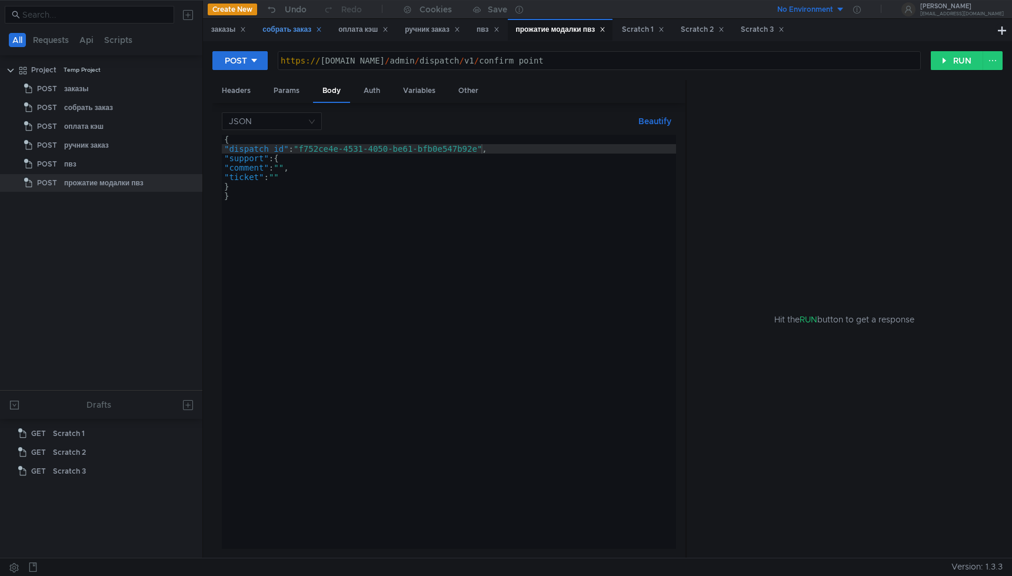
click at [298, 29] on div "собрать заказ" at bounding box center [291, 30] width 59 height 12
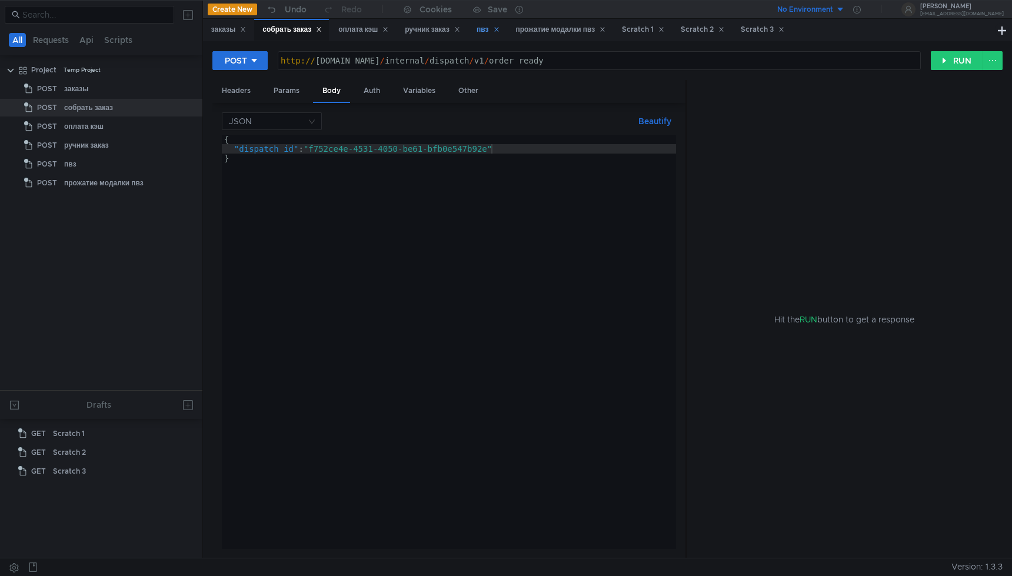
click at [479, 28] on div "пвз" at bounding box center [487, 30] width 38 height 22
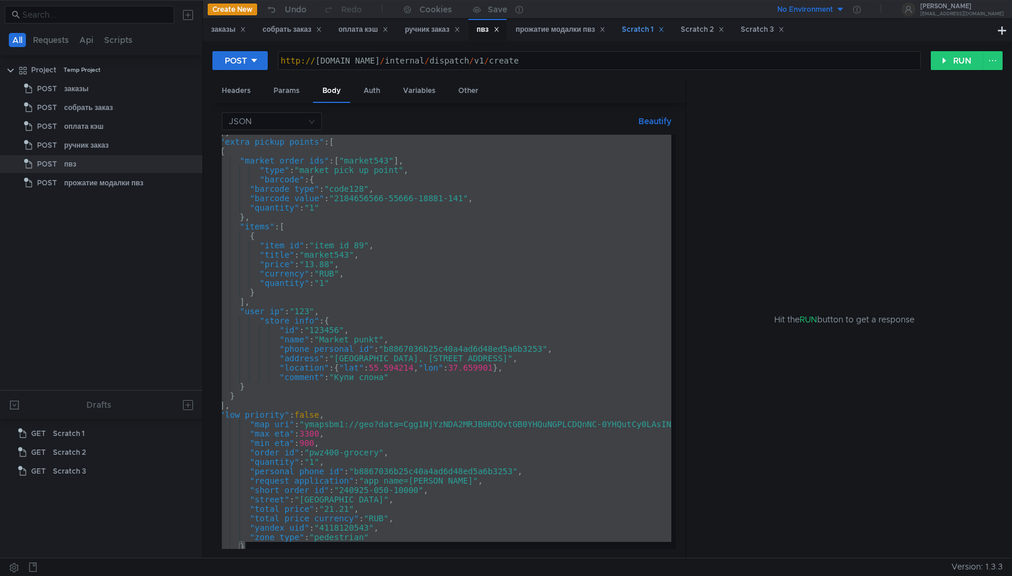
click at [664, 28] on icon at bounding box center [661, 29] width 6 height 6
click at [672, 31] on div "Scratch 2" at bounding box center [642, 30] width 59 height 22
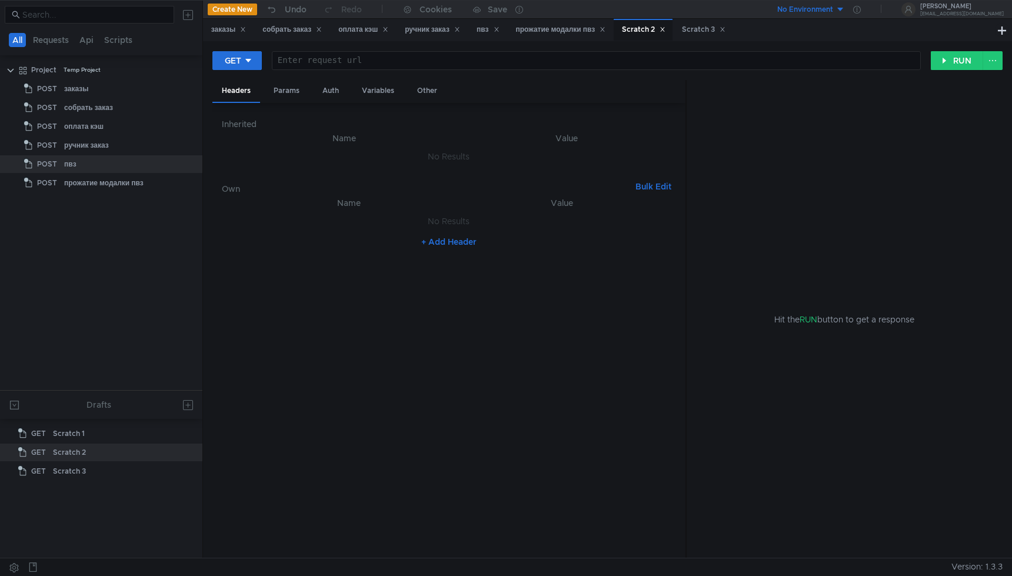
click at [665, 31] on icon at bounding box center [662, 30] width 4 height 4
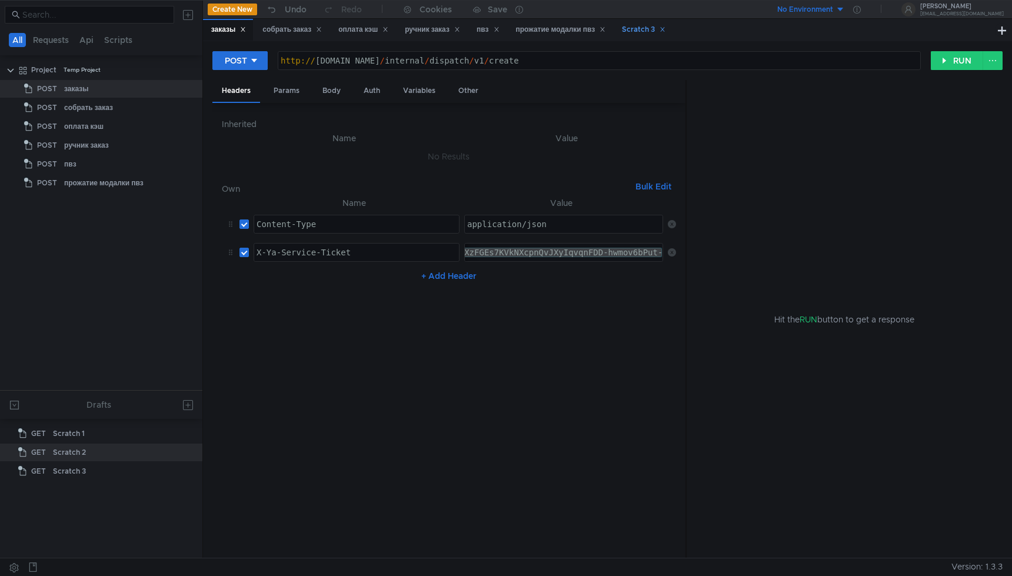
click at [665, 31] on icon at bounding box center [662, 29] width 6 height 6
click at [545, 31] on div "прожатие модалки пвз" at bounding box center [561, 30] width 90 height 12
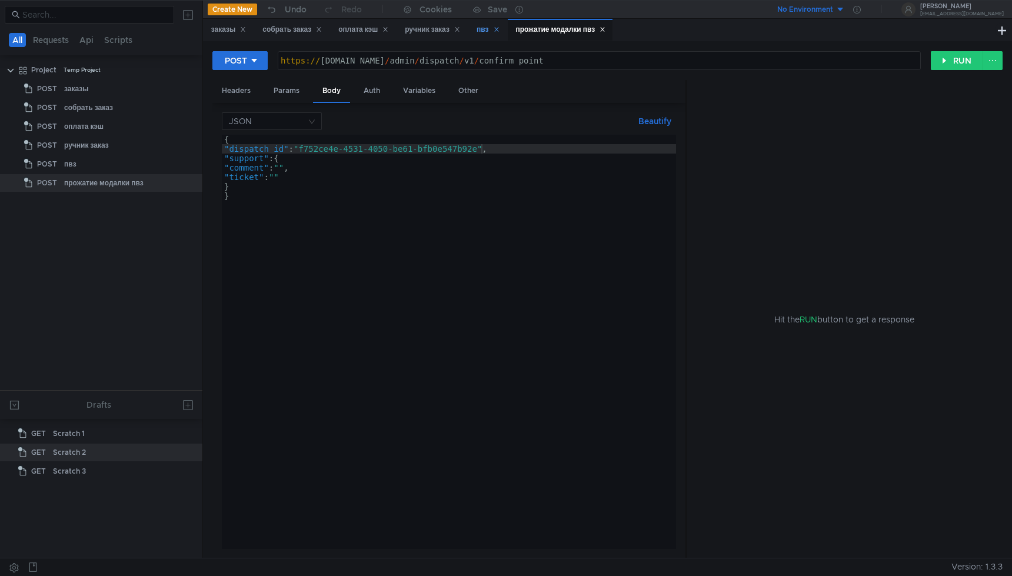
click at [485, 35] on div "пвз" at bounding box center [487, 30] width 23 height 12
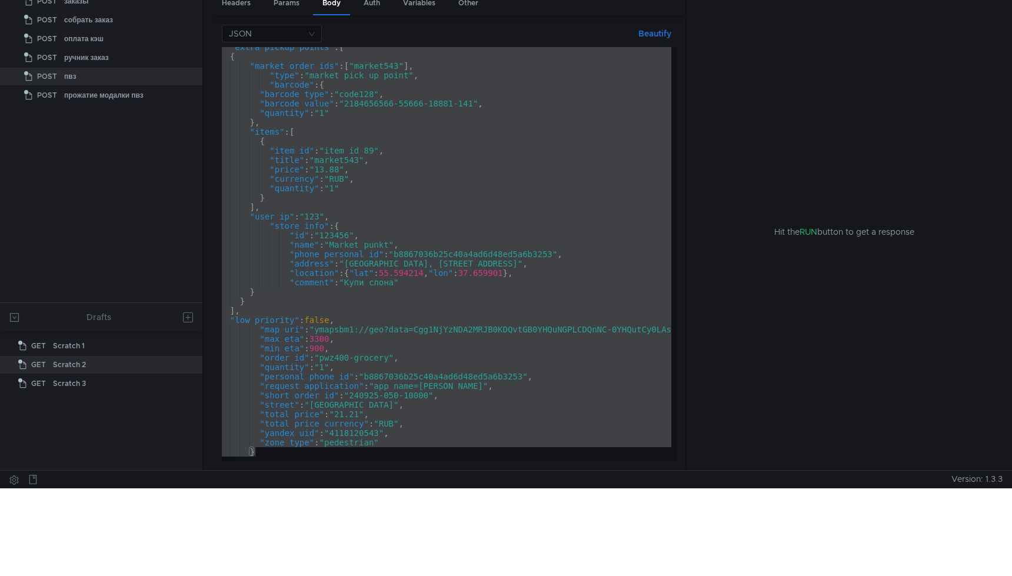
scroll to position [92, 0]
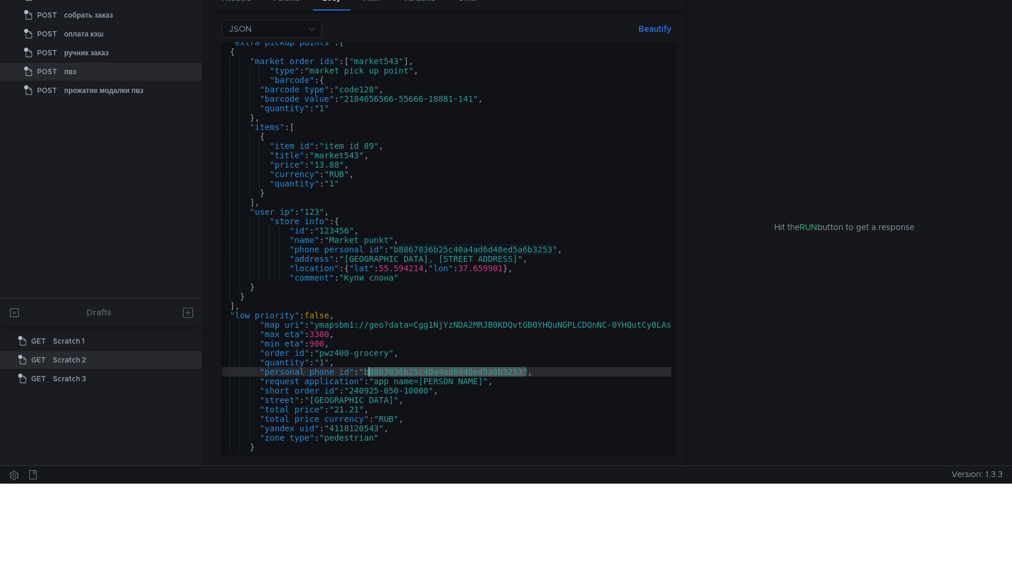
drag, startPoint x: 526, startPoint y: 372, endPoint x: 368, endPoint y: 374, distance: 158.2
click at [368, 374] on div ""extra_pickup_points" : [ { "market_order_ids" : [ "market543" ] , "type" : "ma…" at bounding box center [620, 252] width 805 height 428
type textarea ""personal_phone_id": "b8867036b25c40a4ad6d48ed5a6b3253","
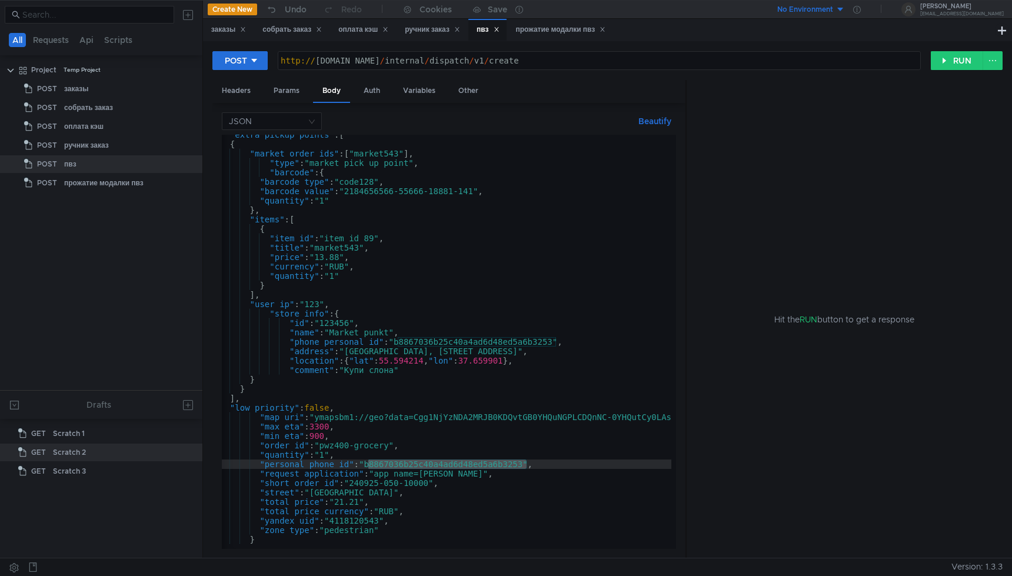
scroll to position [0, 4]
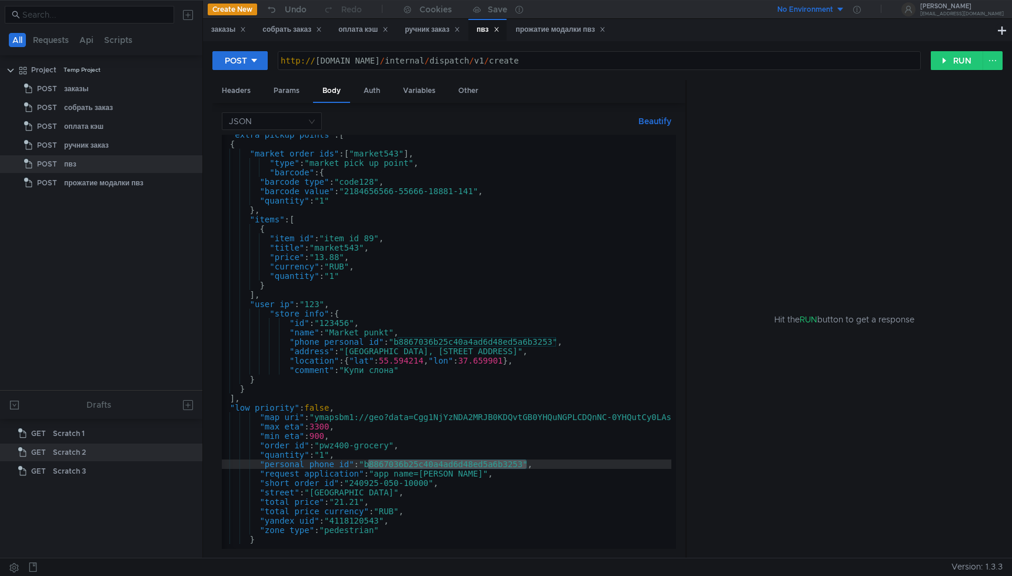
scroll to position [0, 4]
